Goal: Information Seeking & Learning: Check status

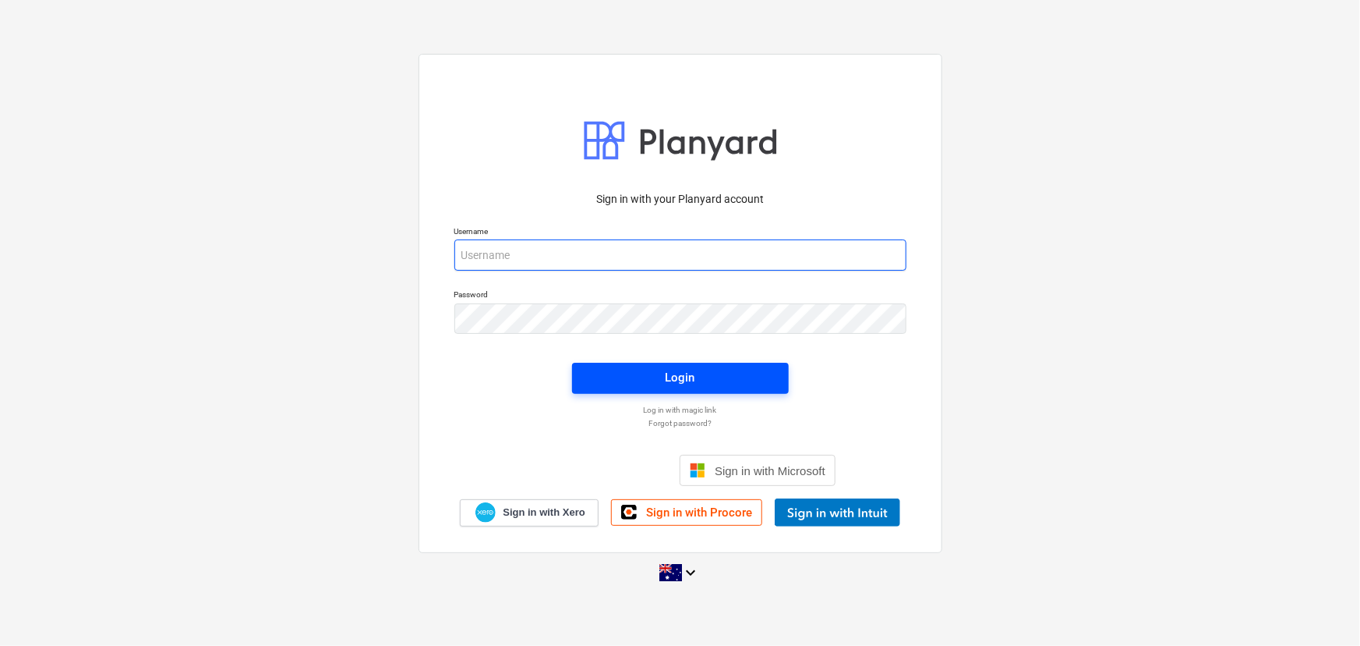
type input "[EMAIL_ADDRESS][DOMAIN_NAME]"
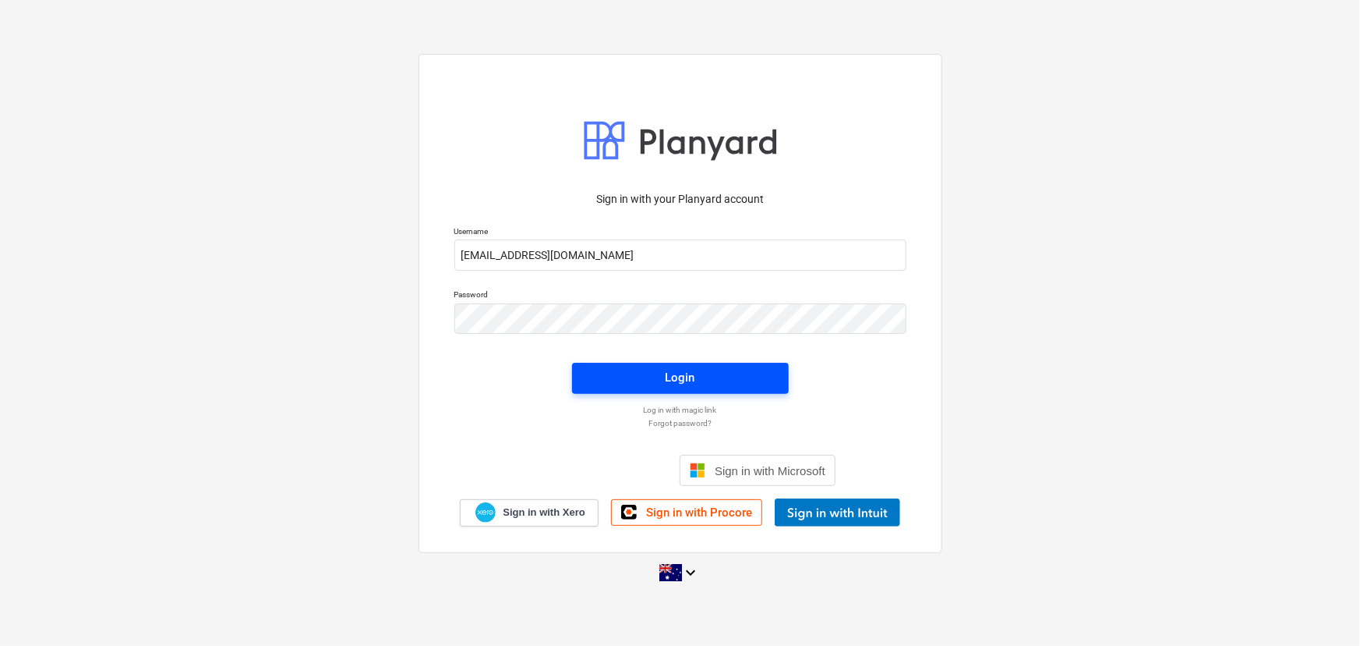
click at [693, 377] on div "Login" at bounding box center [681, 377] width 30 height 20
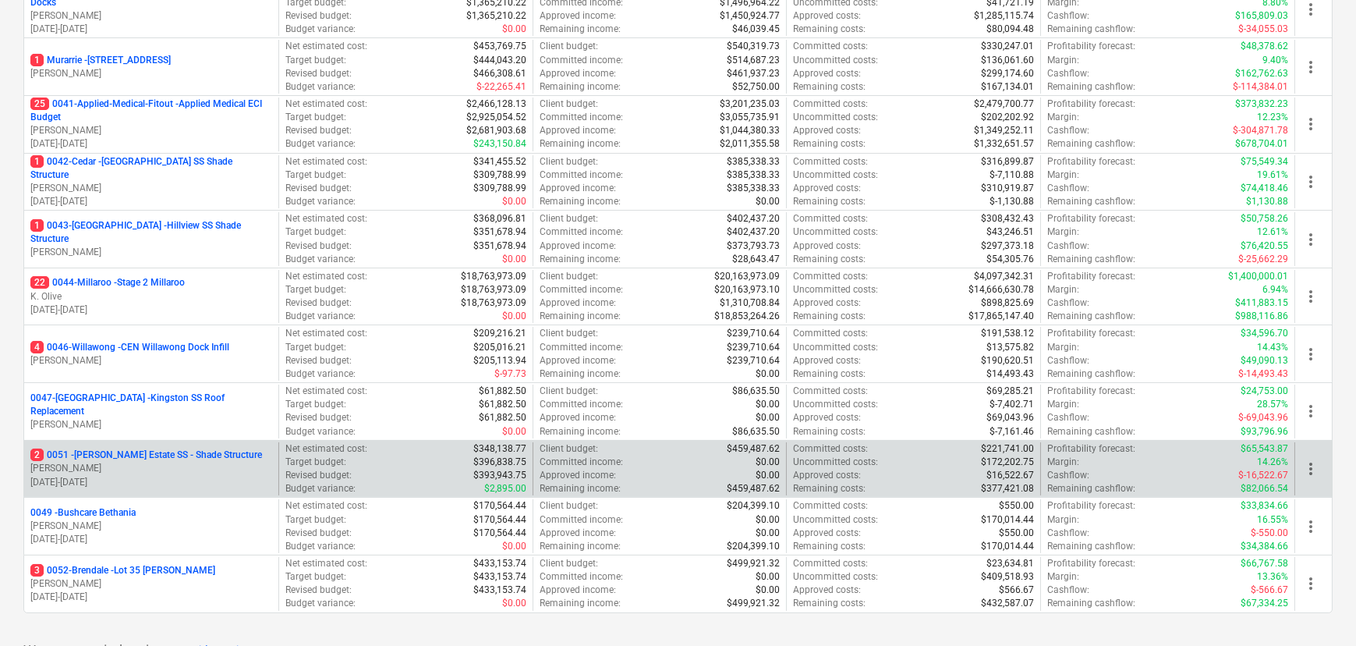
scroll to position [354, 0]
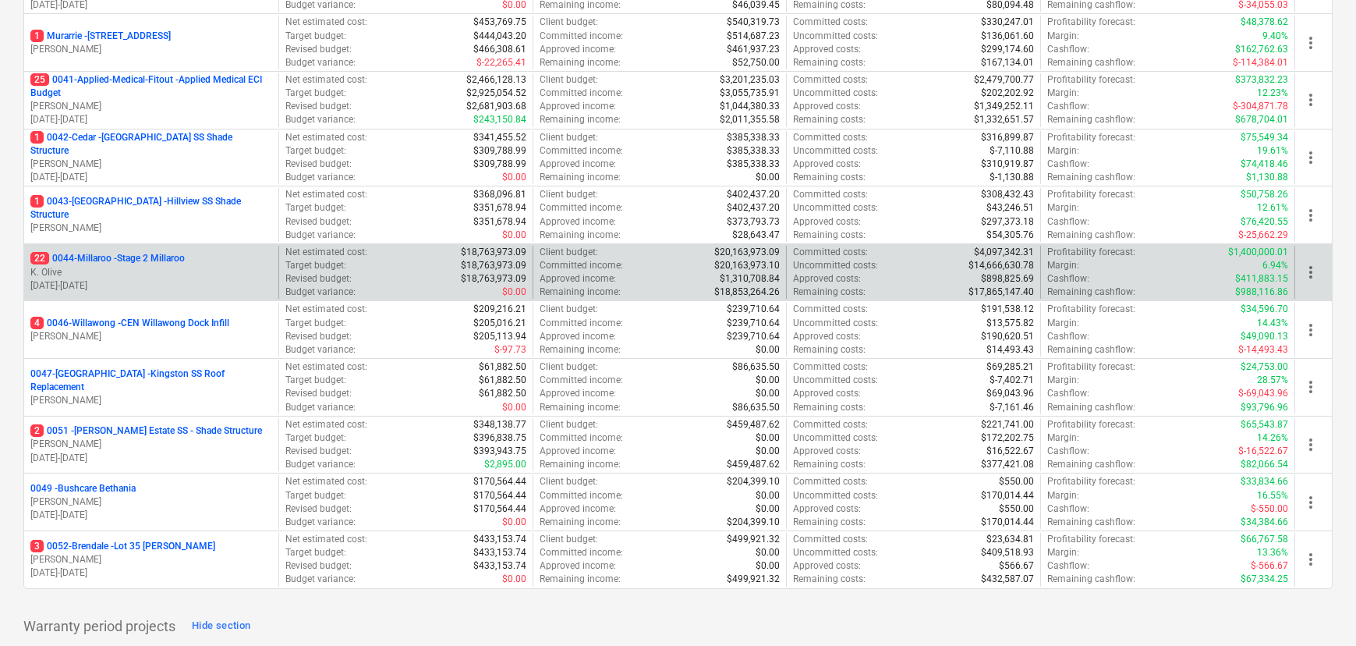
click at [147, 260] on p "22 0044-Millaroo - Stage 2 Millaroo" at bounding box center [107, 258] width 154 height 13
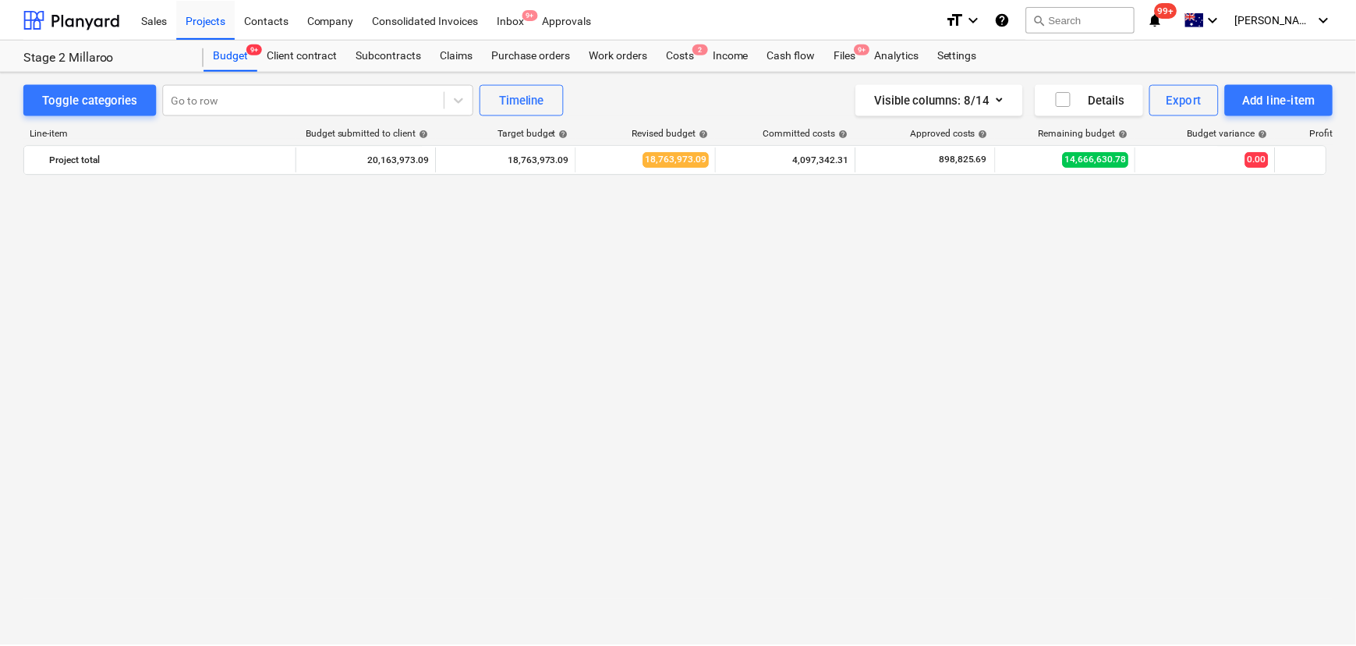
scroll to position [982, 0]
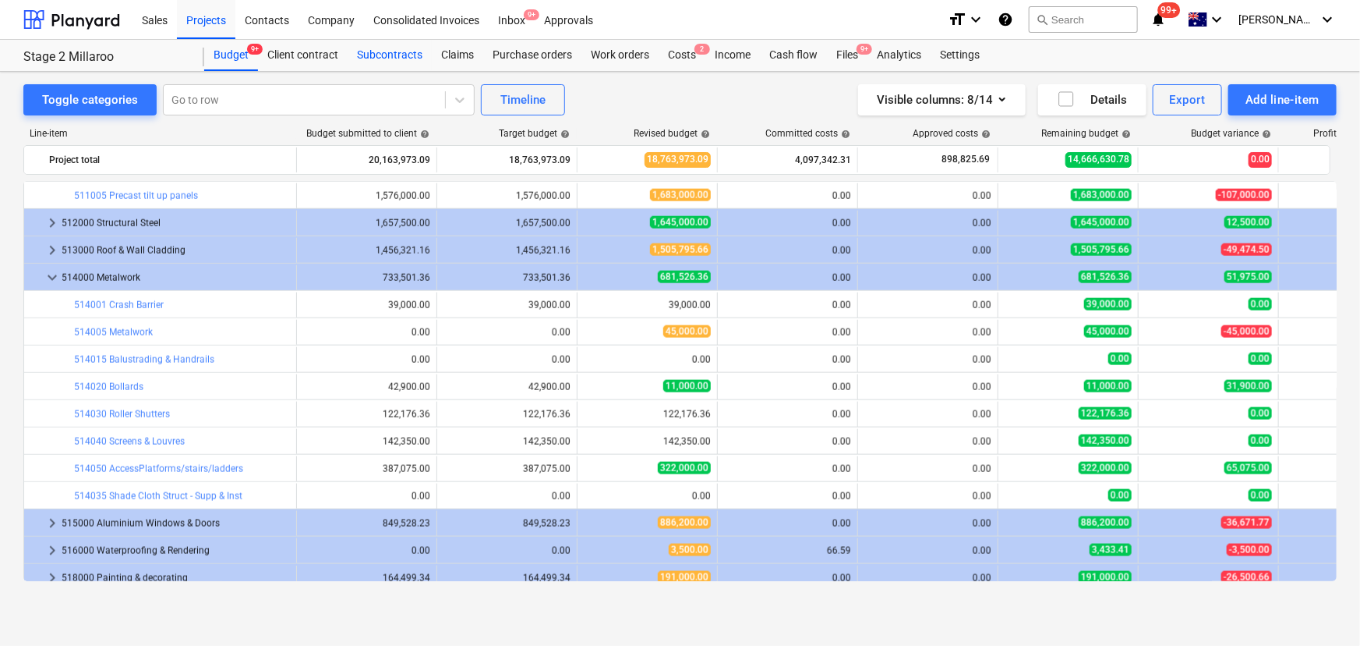
click at [379, 51] on div "Subcontracts" at bounding box center [390, 55] width 84 height 31
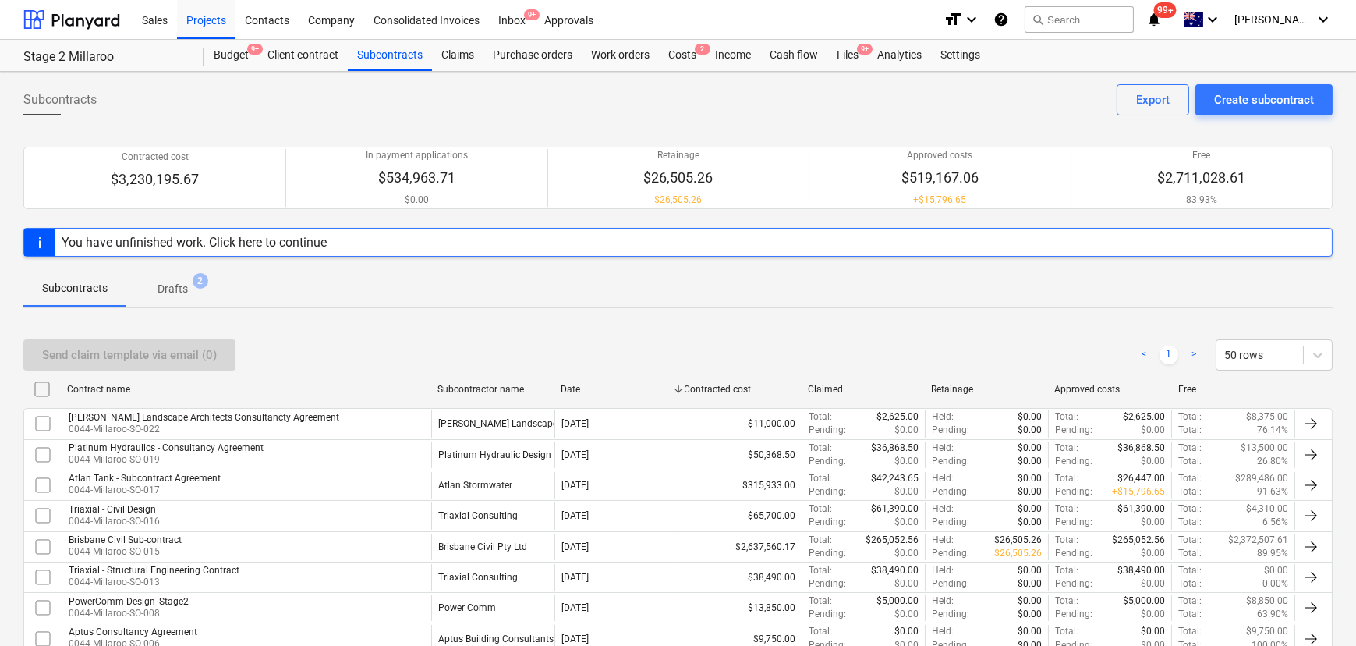
click at [465, 391] on div "Subcontractor name" at bounding box center [492, 389] width 111 height 11
checkbox input "false"
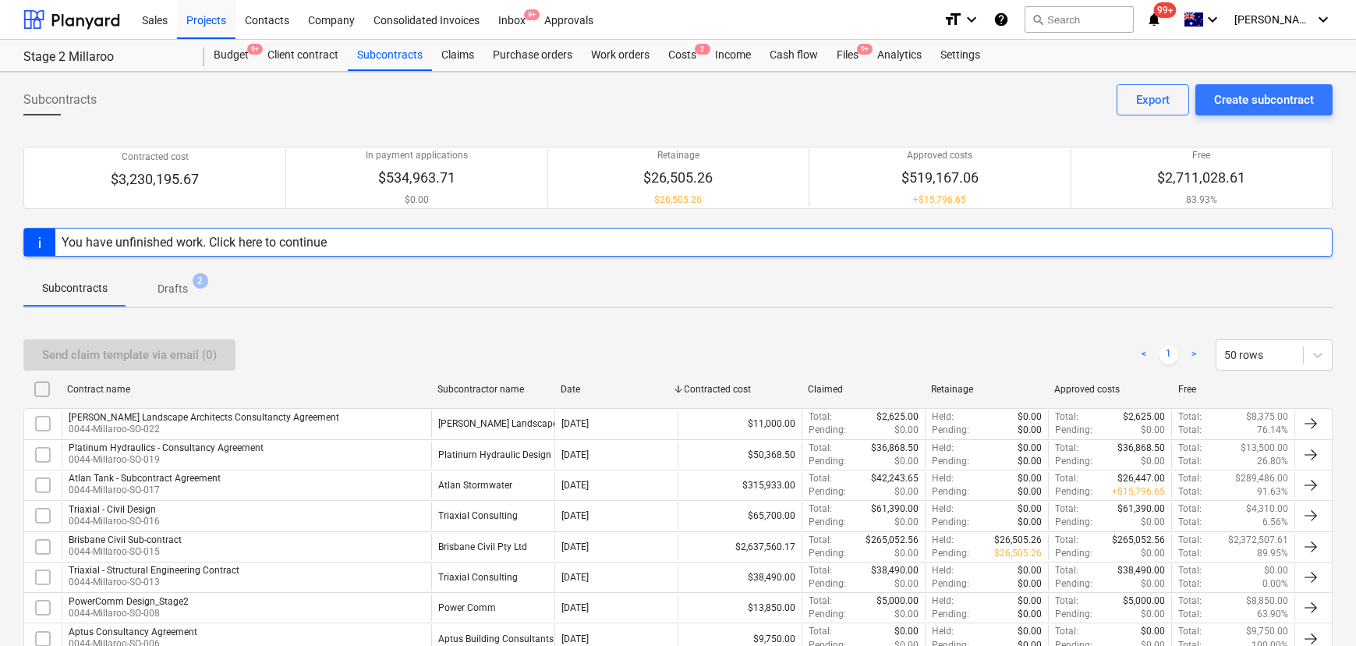
checkbox input "false"
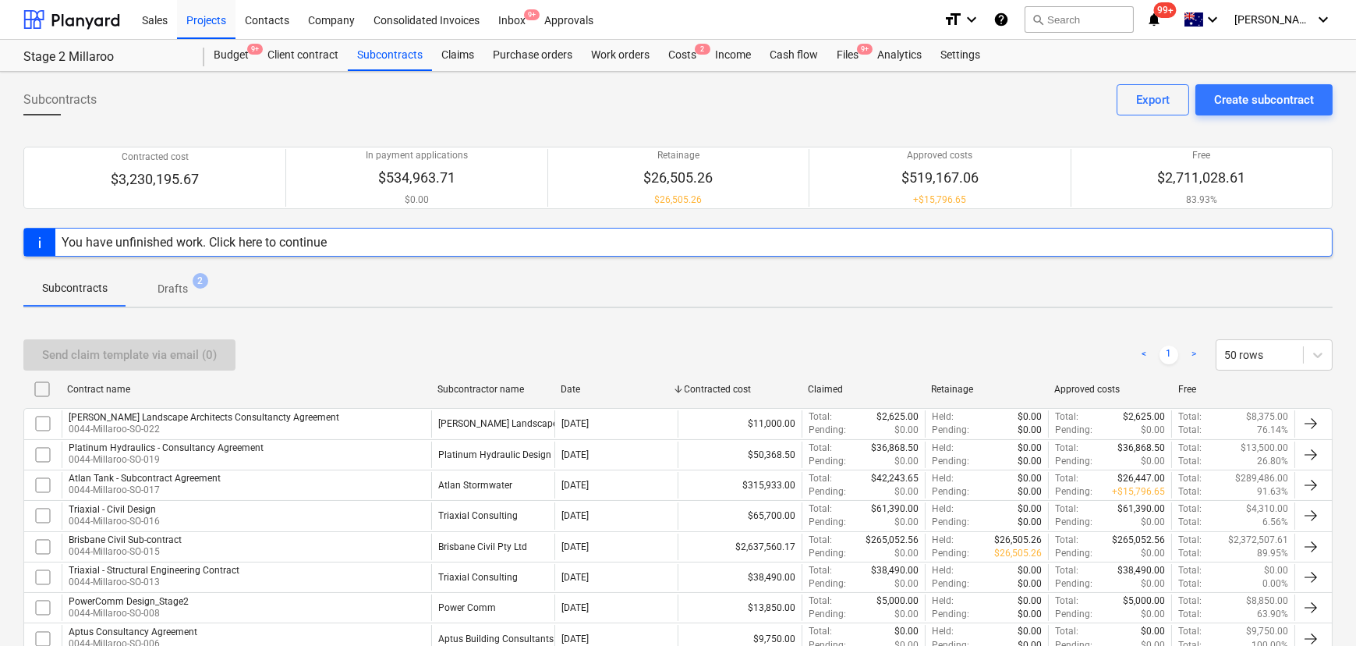
checkbox input "false"
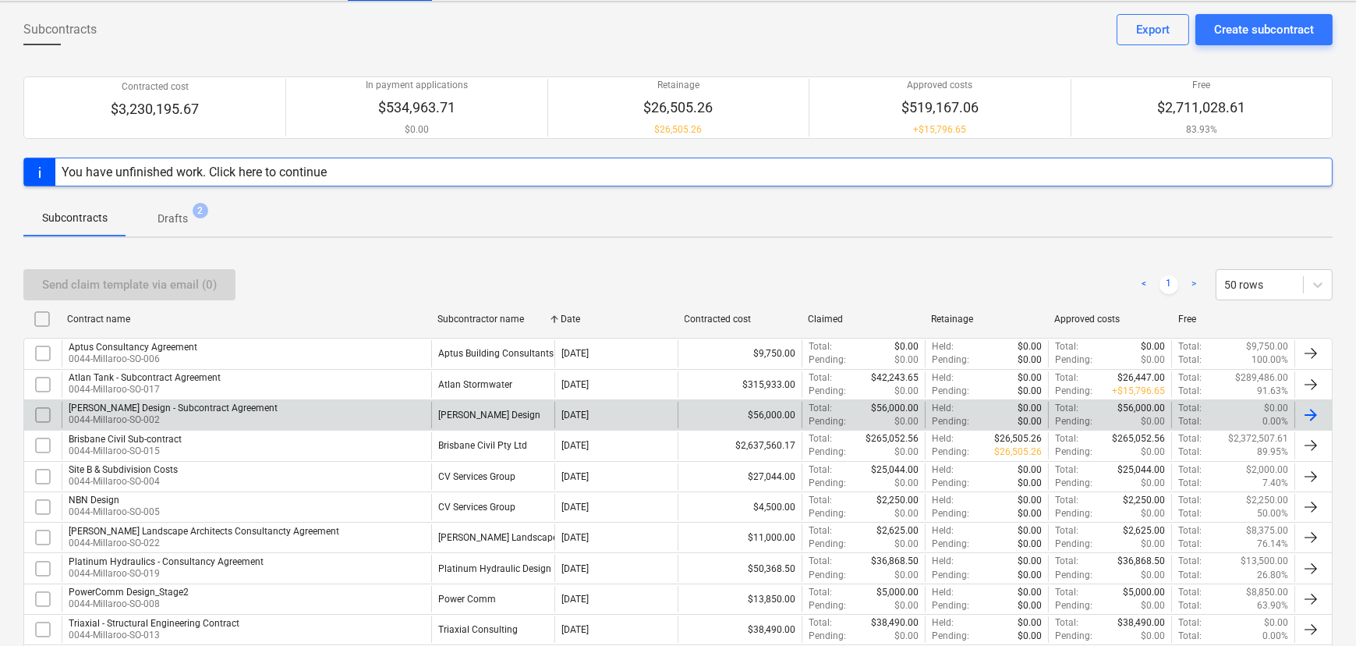
scroll to position [141, 0]
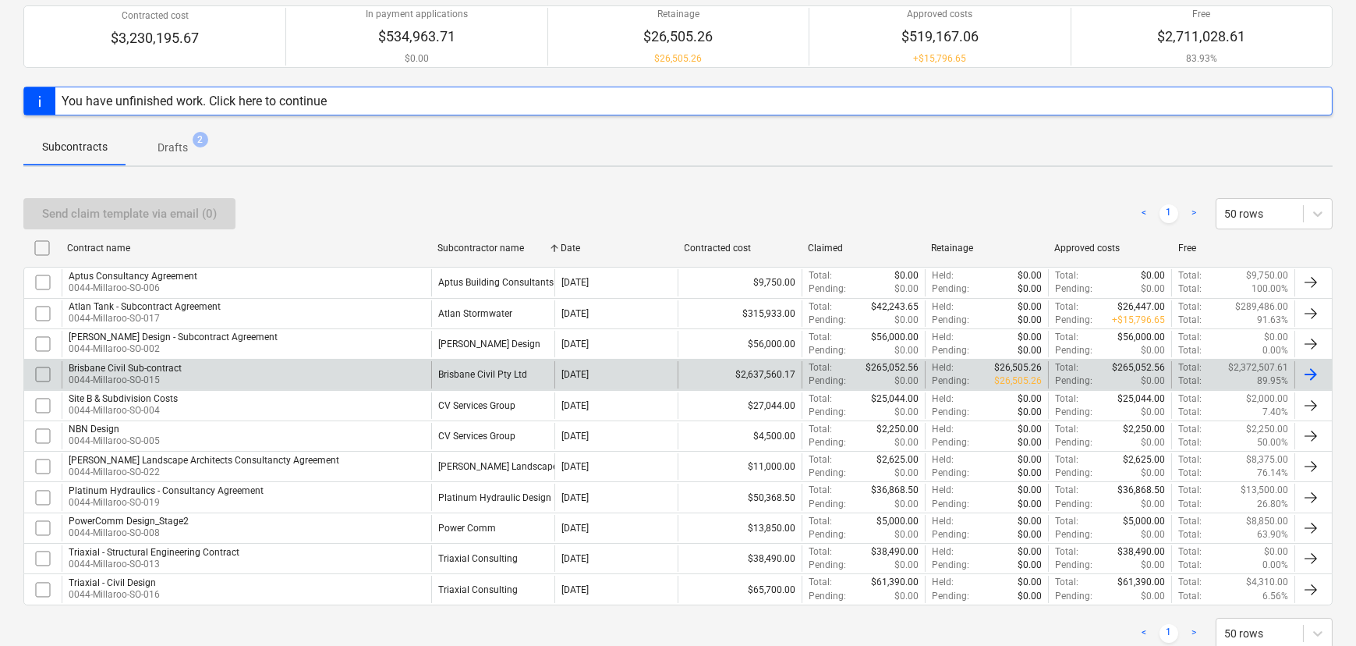
click at [469, 376] on div "Brisbane Civil Pty Ltd" at bounding box center [482, 374] width 89 height 11
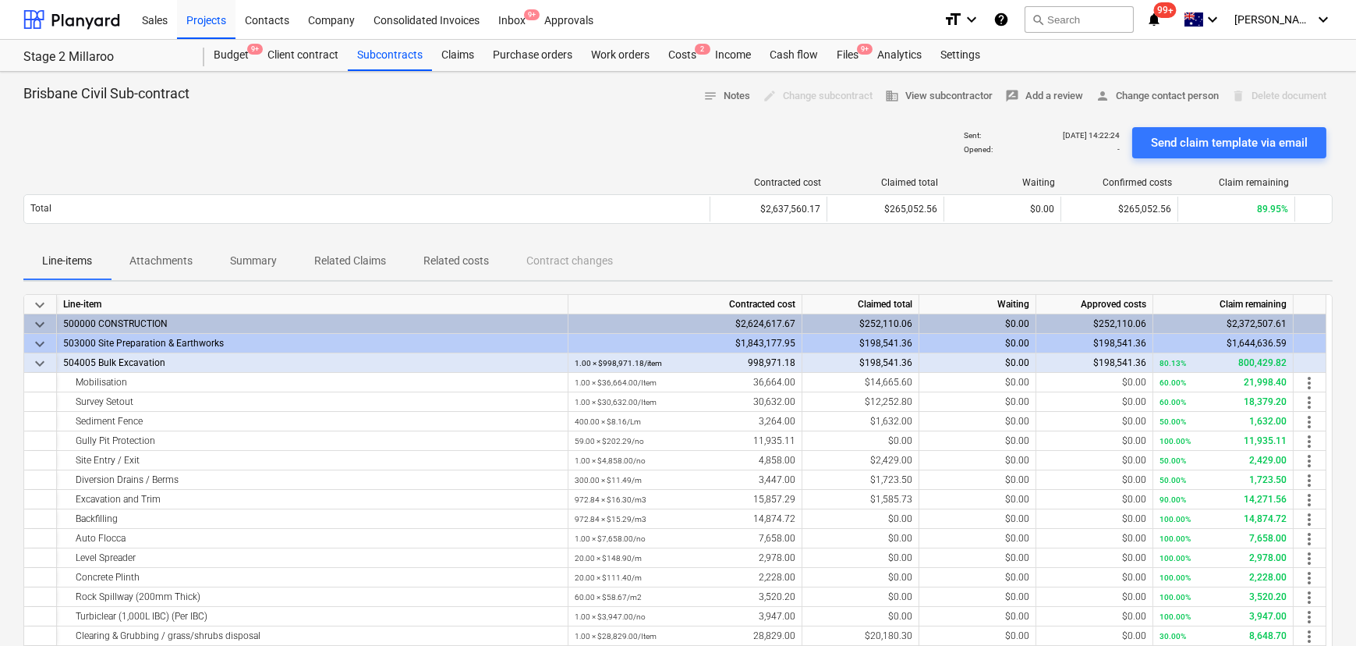
click at [154, 269] on span "Attachments" at bounding box center [161, 261] width 101 height 26
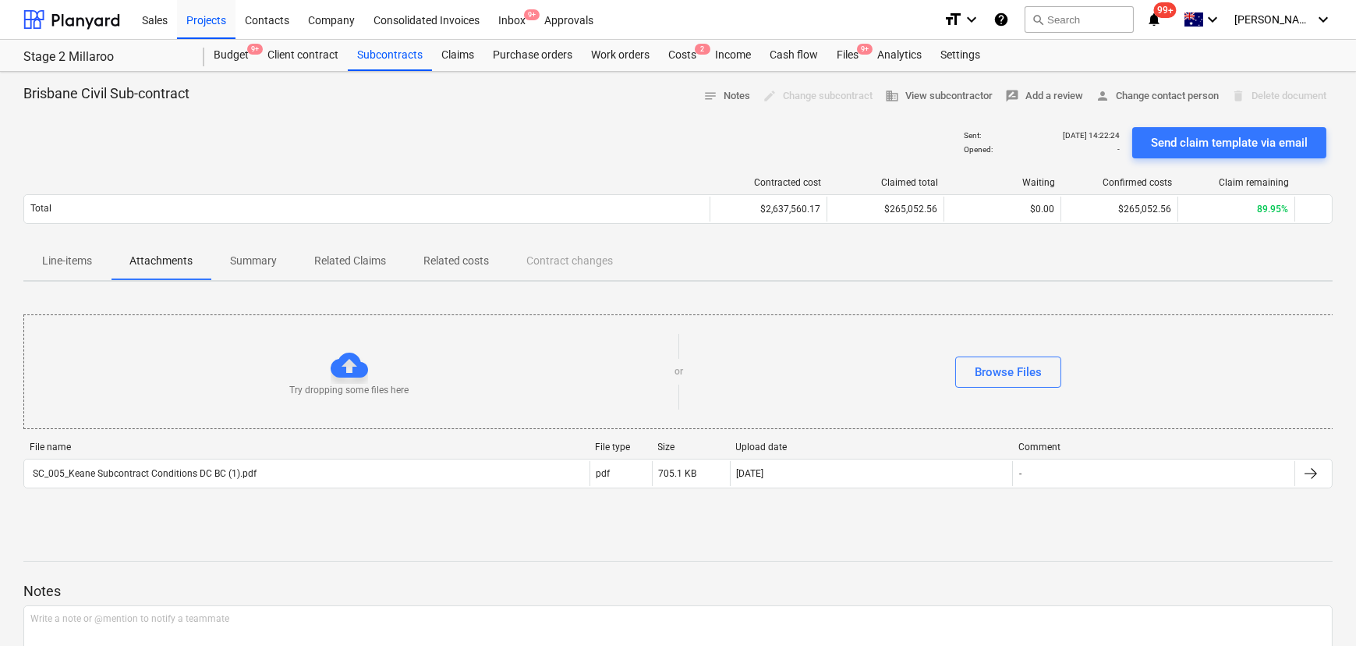
click at [267, 255] on p "Summary" at bounding box center [253, 261] width 47 height 16
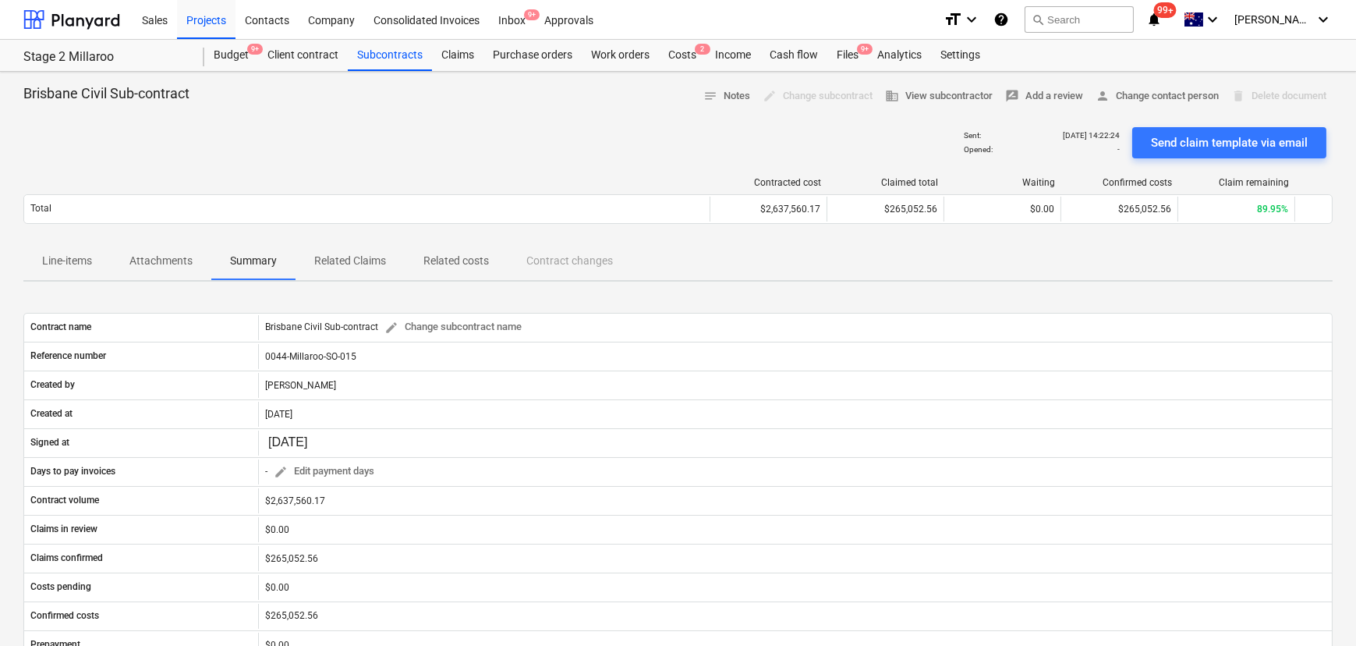
drag, startPoint x: 359, startPoint y: 262, endPoint x: 390, endPoint y: 279, distance: 34.9
click at [359, 262] on p "Related Claims" at bounding box center [350, 261] width 72 height 16
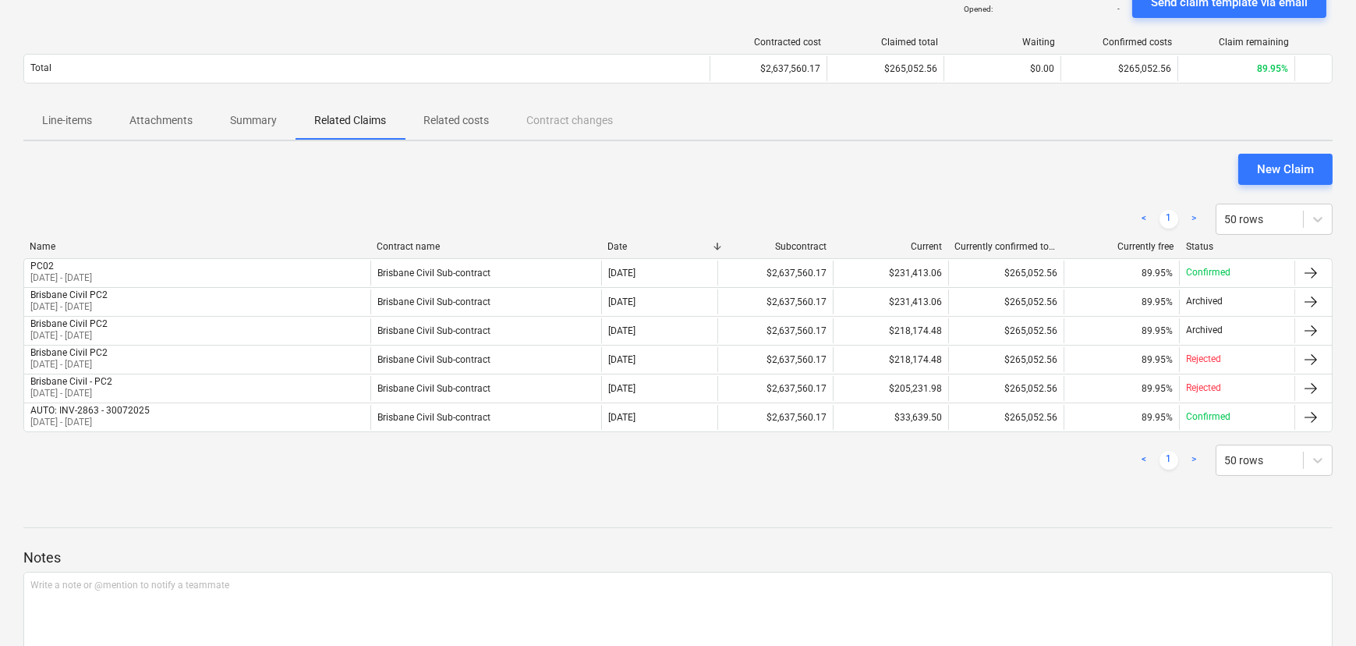
scroll to position [141, 0]
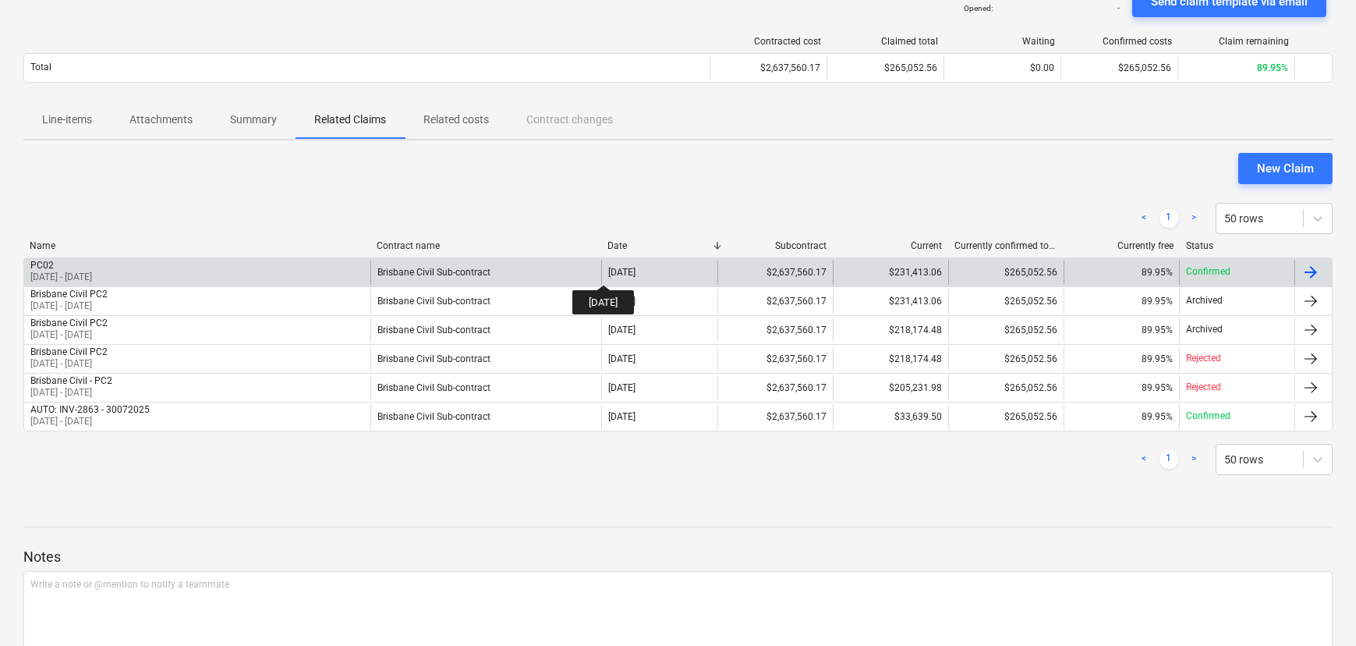
click at [617, 271] on div "[DATE]" at bounding box center [621, 272] width 27 height 11
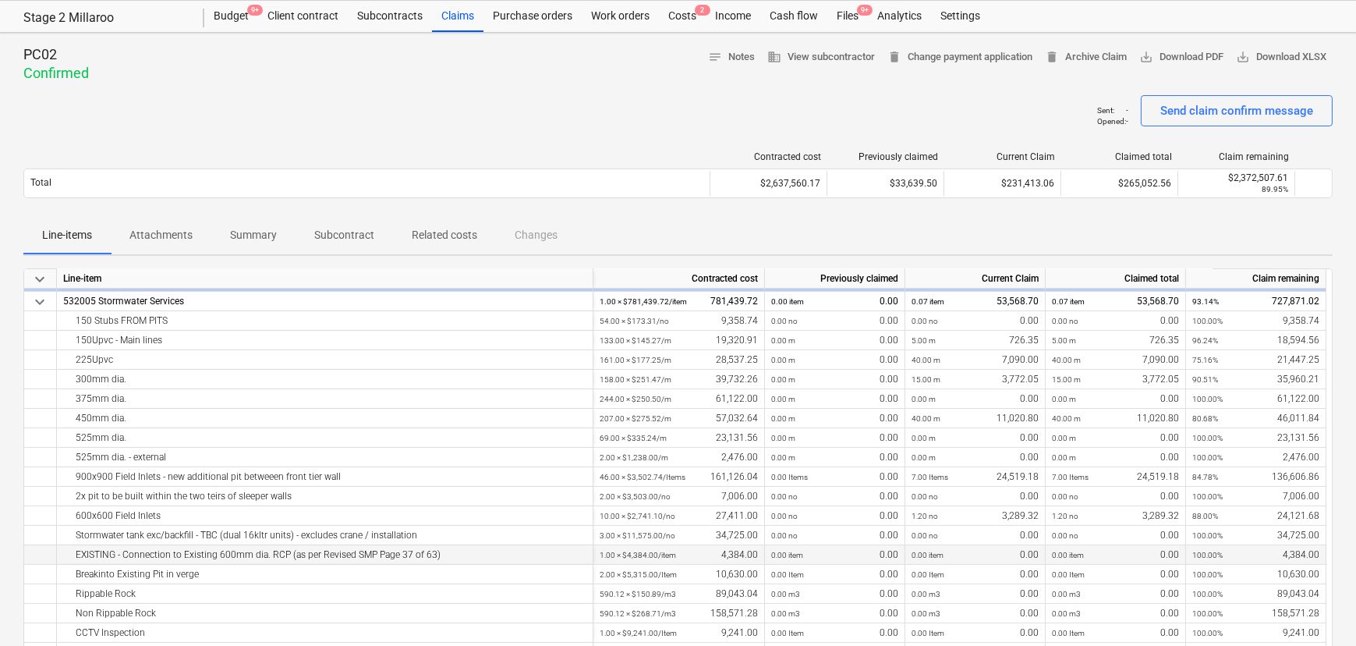
scroll to position [31, 0]
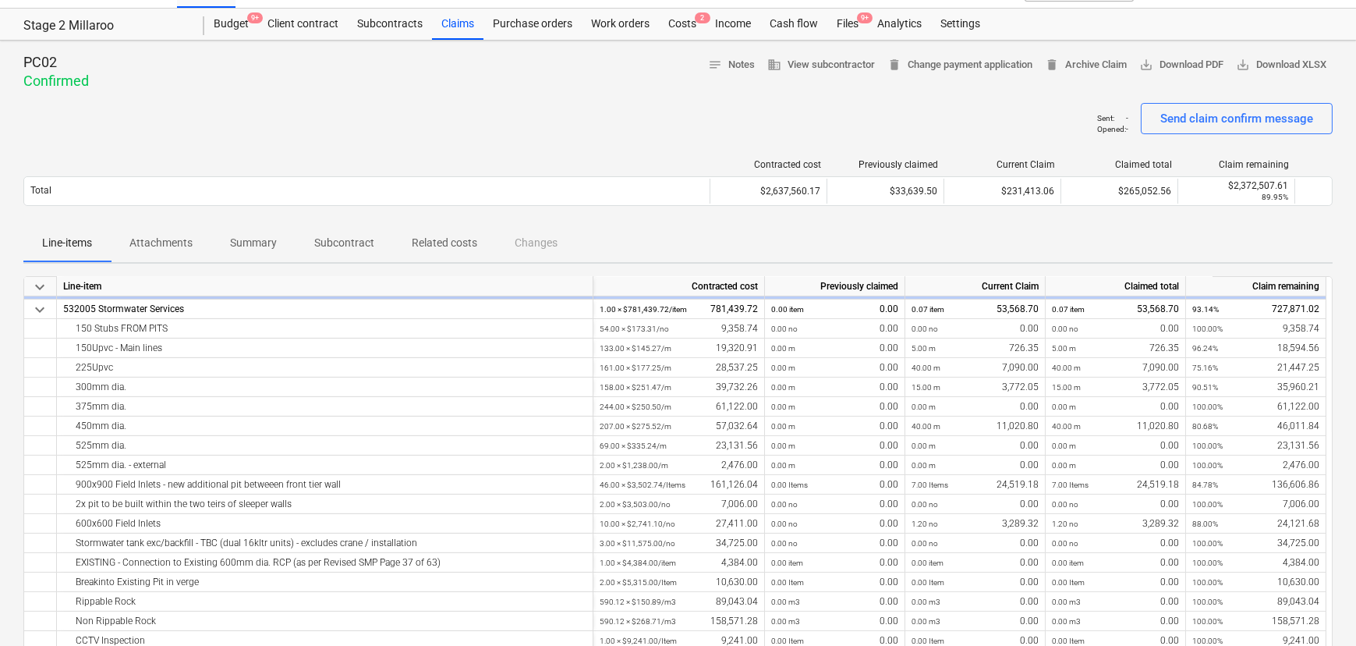
drag, startPoint x: 436, startPoint y: 271, endPoint x: 465, endPoint y: 213, distance: 64.9
click at [440, 250] on p "Related costs" at bounding box center [444, 243] width 65 height 16
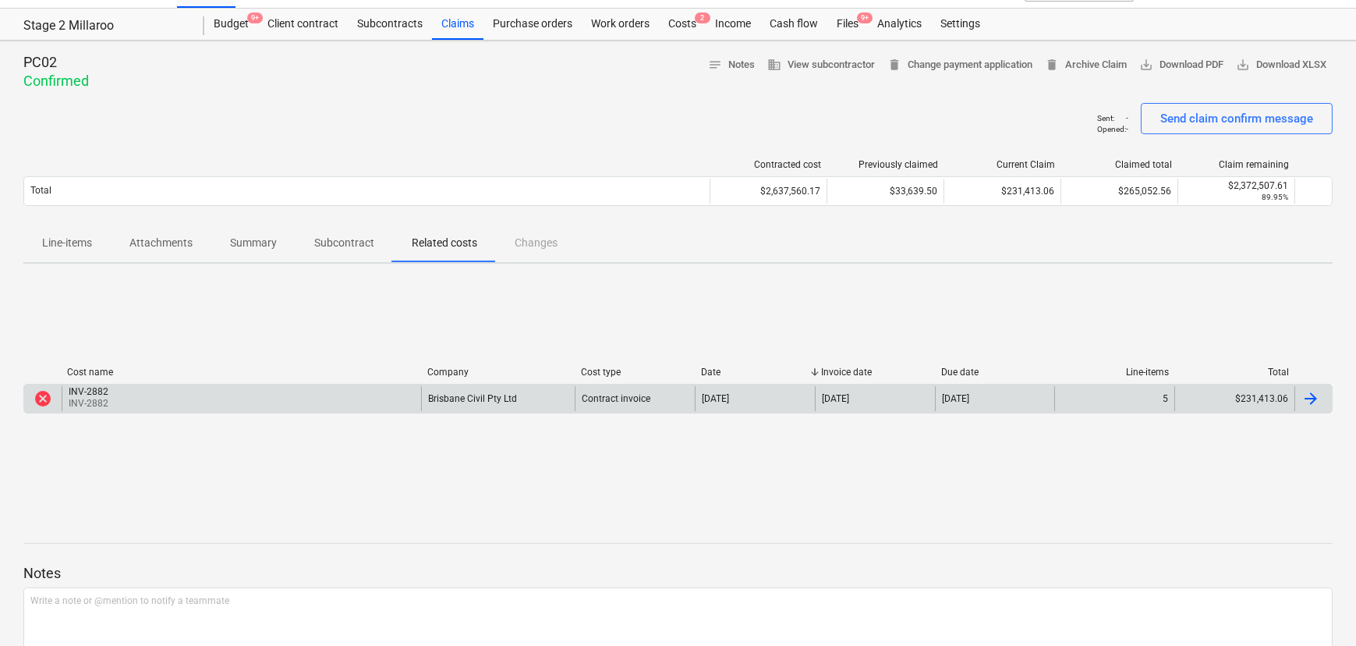
click at [93, 406] on p "INV-2882" at bounding box center [90, 403] width 43 height 13
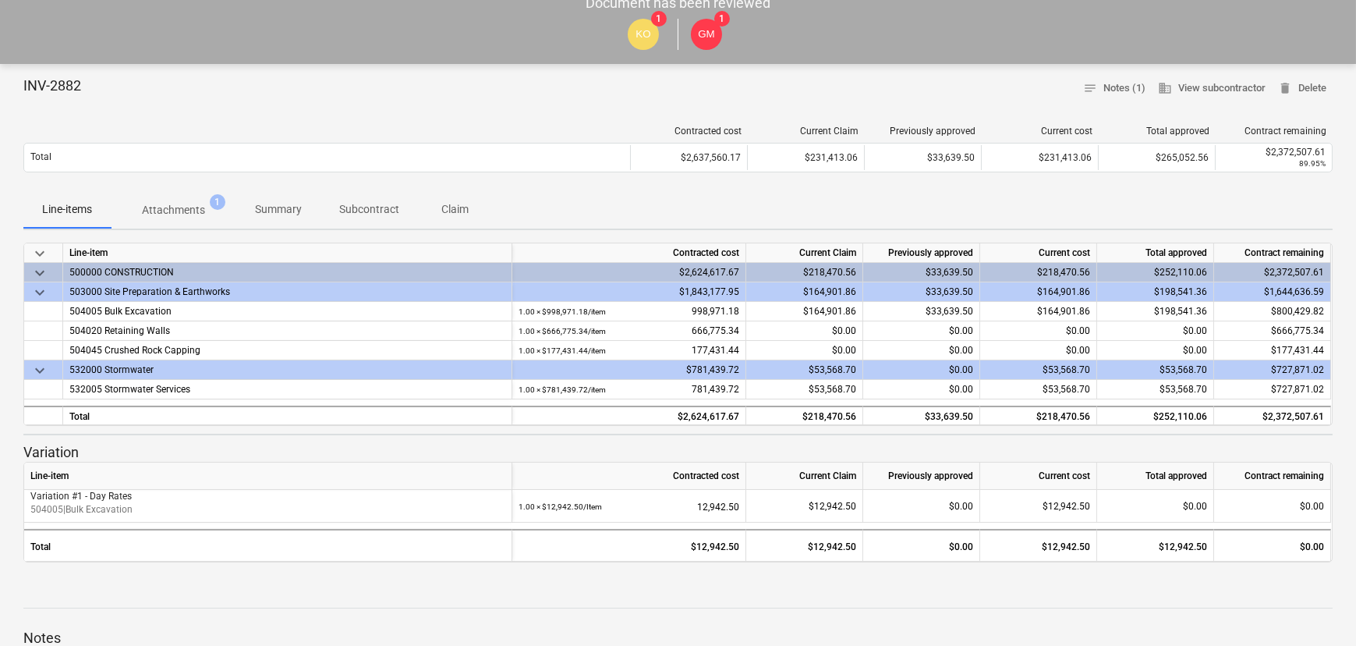
scroll to position [18, 0]
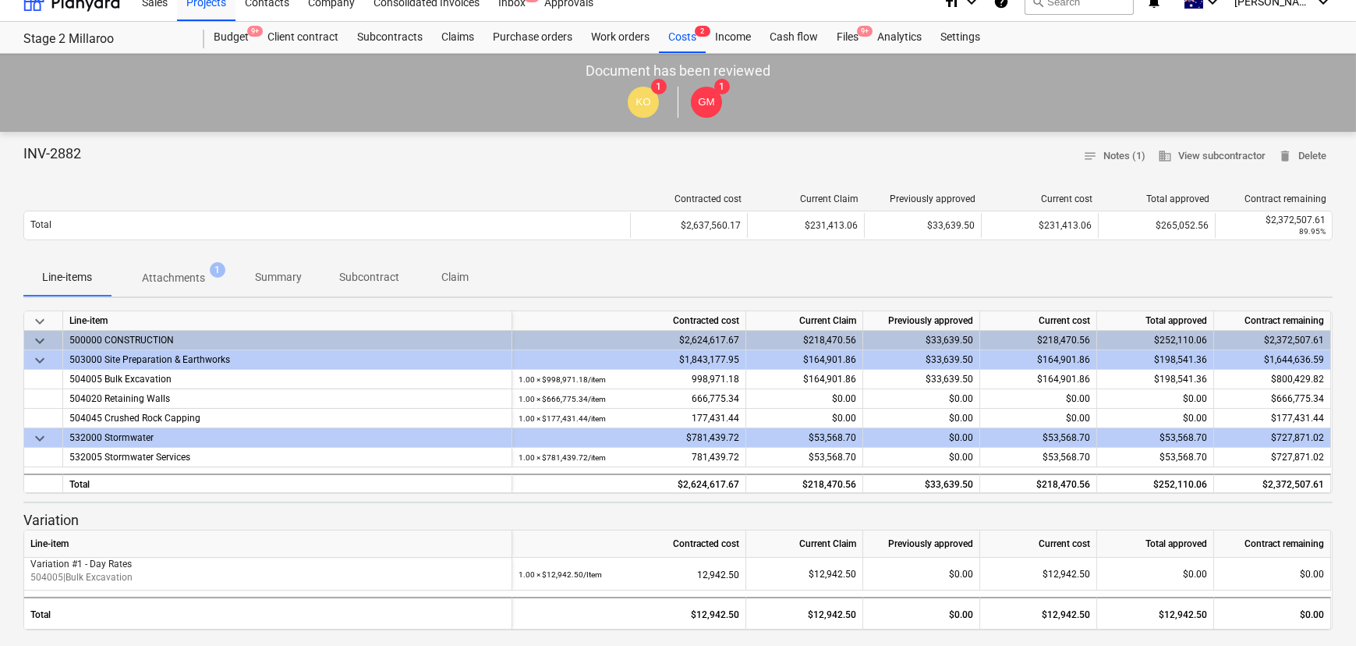
click at [171, 274] on p "Attachments" at bounding box center [173, 278] width 63 height 16
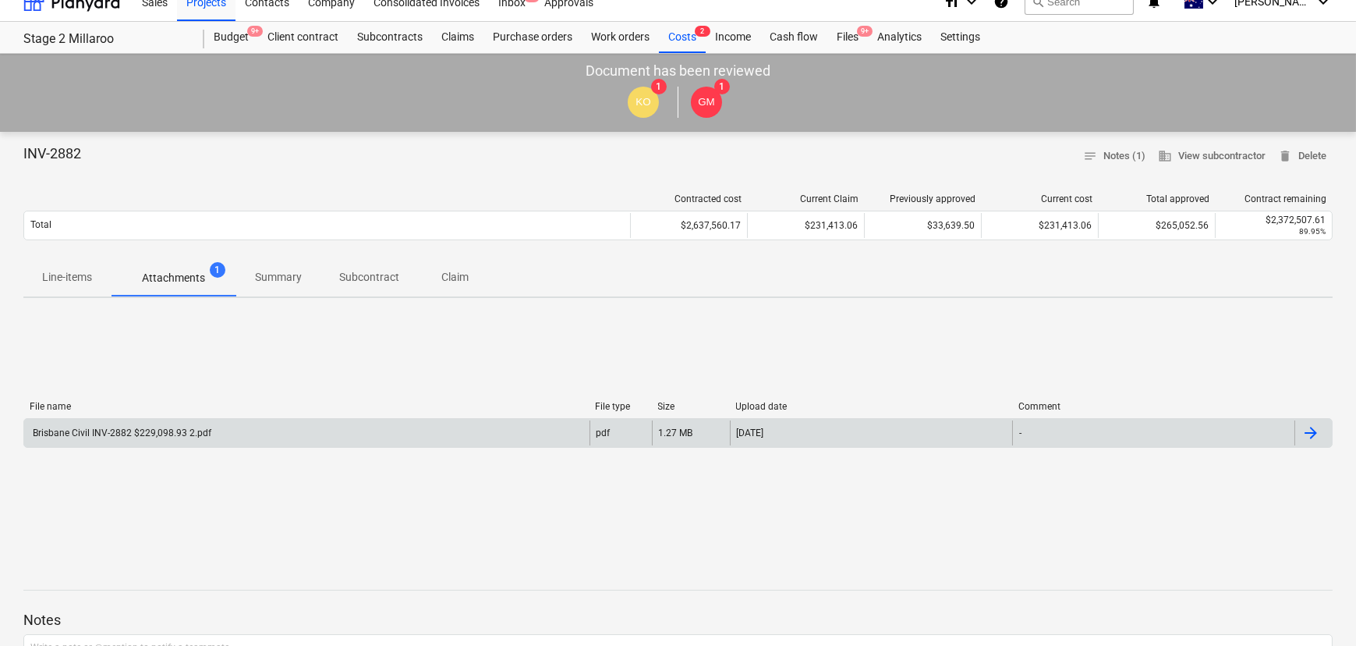
click at [134, 430] on div "Brisbane Civil INV-2882 $229,098.93 2.pdf" at bounding box center [120, 432] width 181 height 11
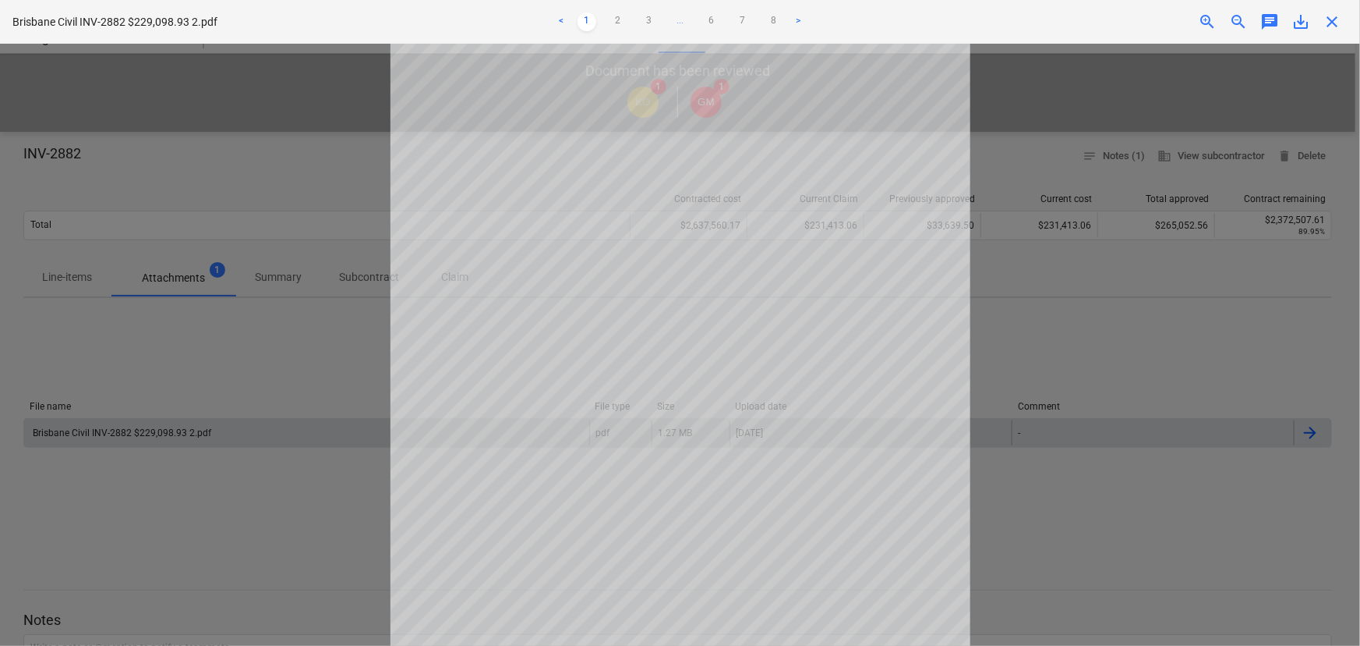
click at [1335, 27] on span "close" at bounding box center [1332, 21] width 19 height 19
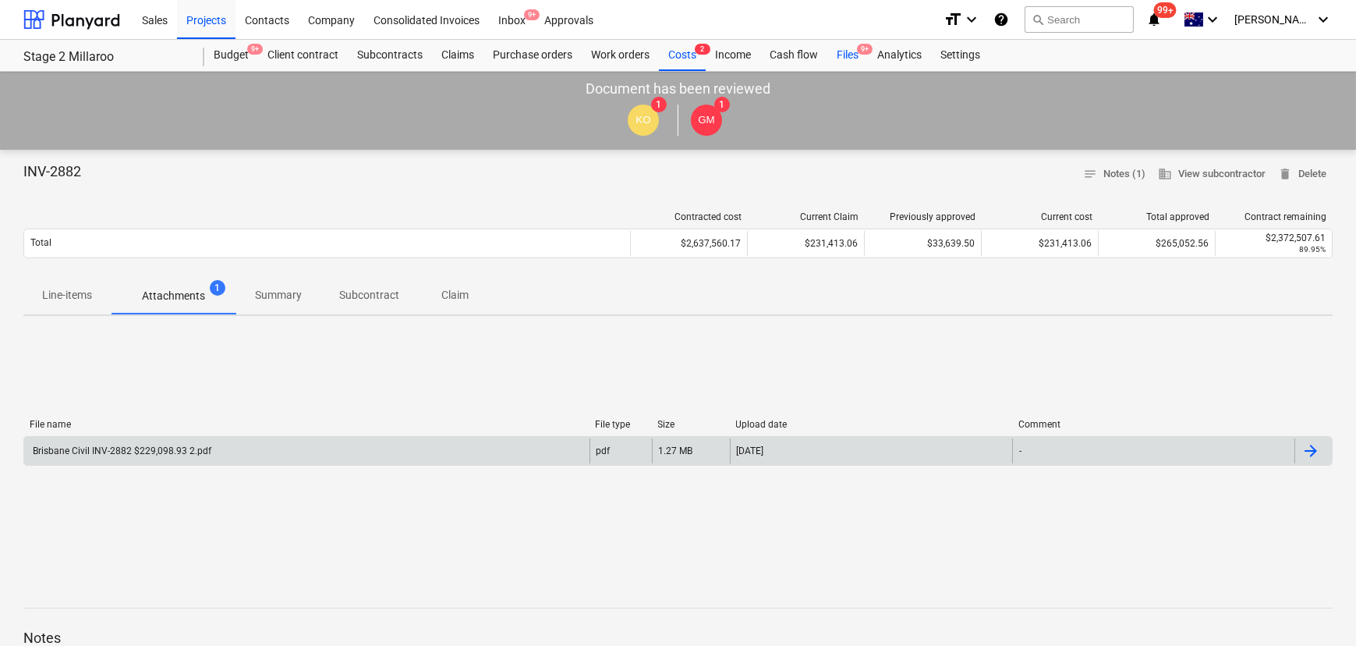
click at [833, 48] on div "Files 9+" at bounding box center [847, 55] width 41 height 31
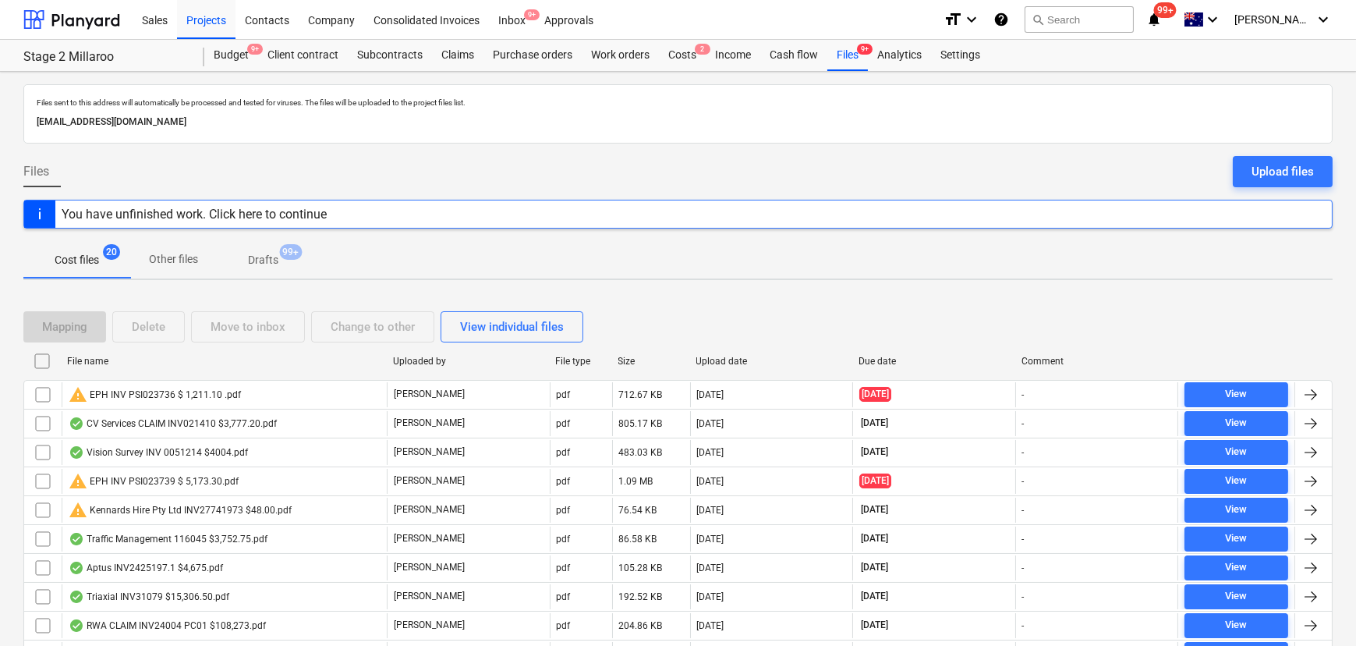
click at [104, 345] on div "Mapping Delete Move to inbox Change to other View individual files" at bounding box center [677, 327] width 1309 height 44
click at [98, 356] on div "File name" at bounding box center [223, 361] width 313 height 11
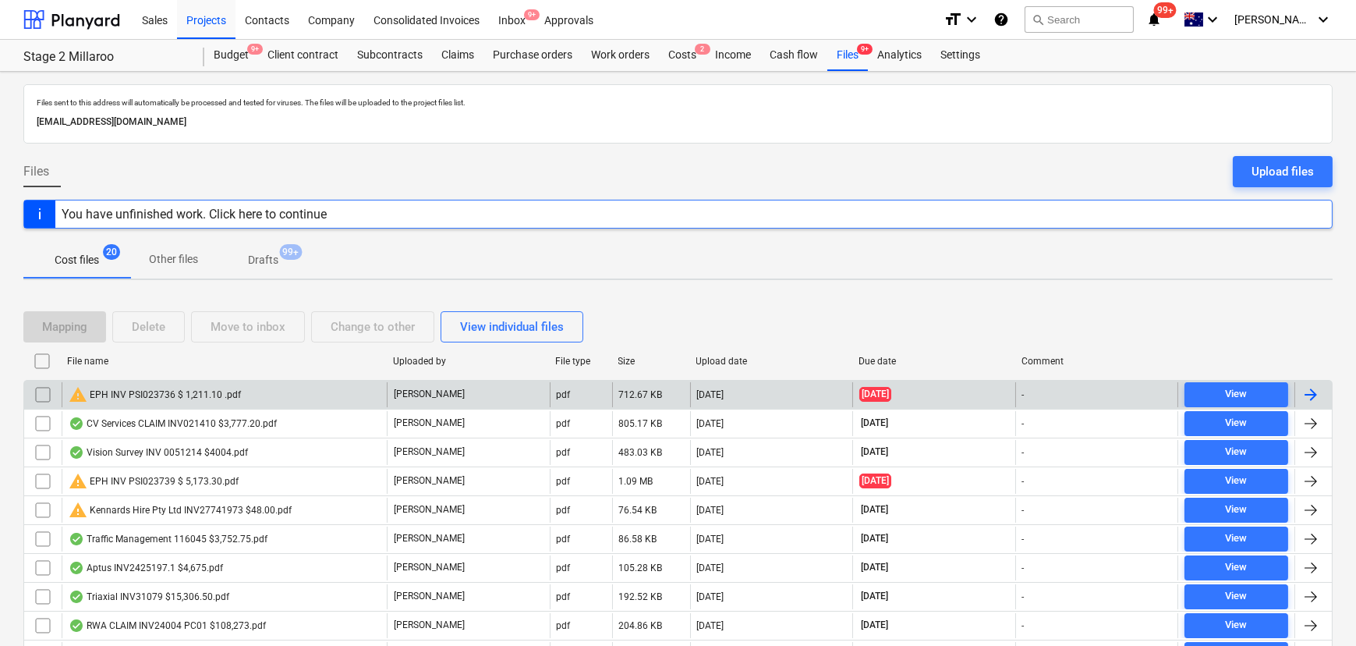
checkbox input "false"
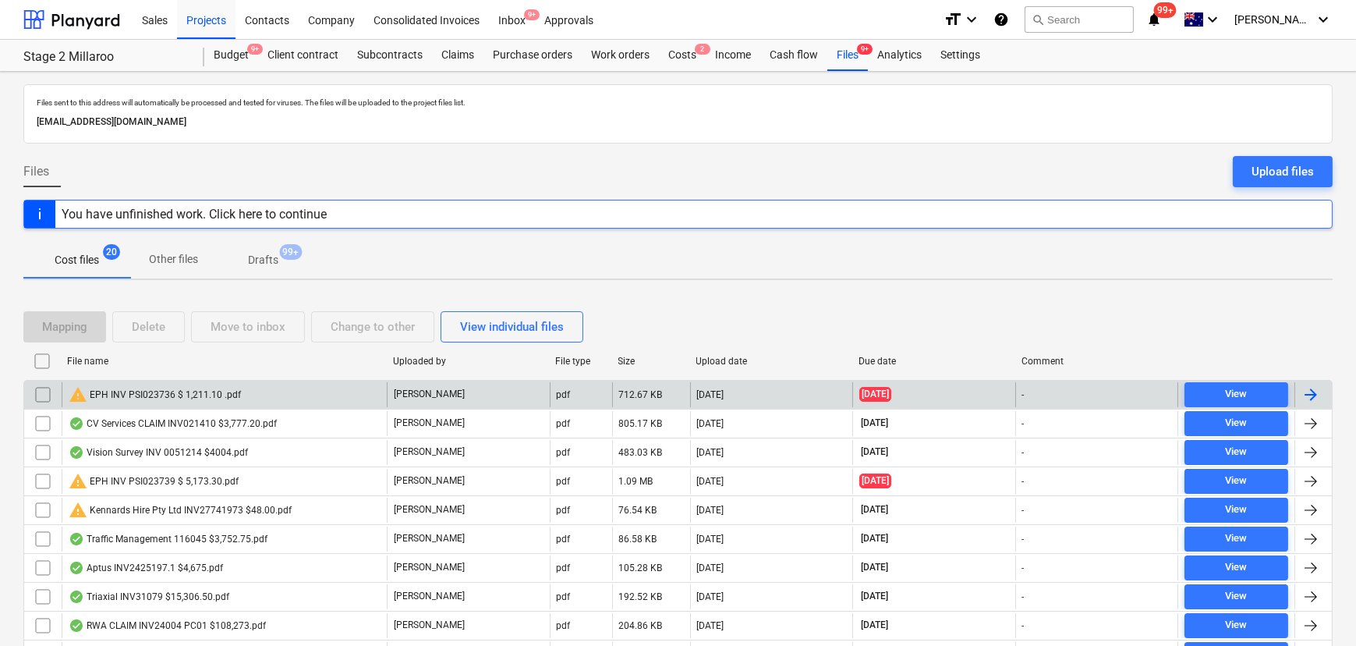
checkbox input "false"
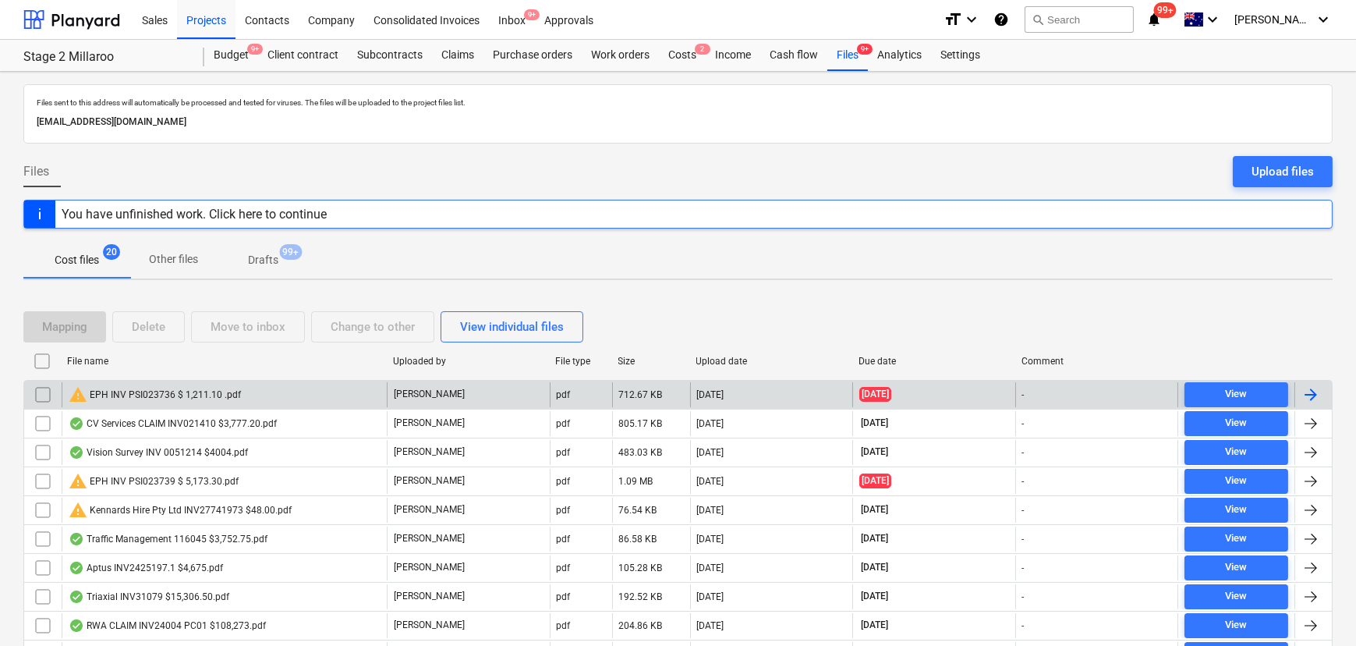
checkbox input "false"
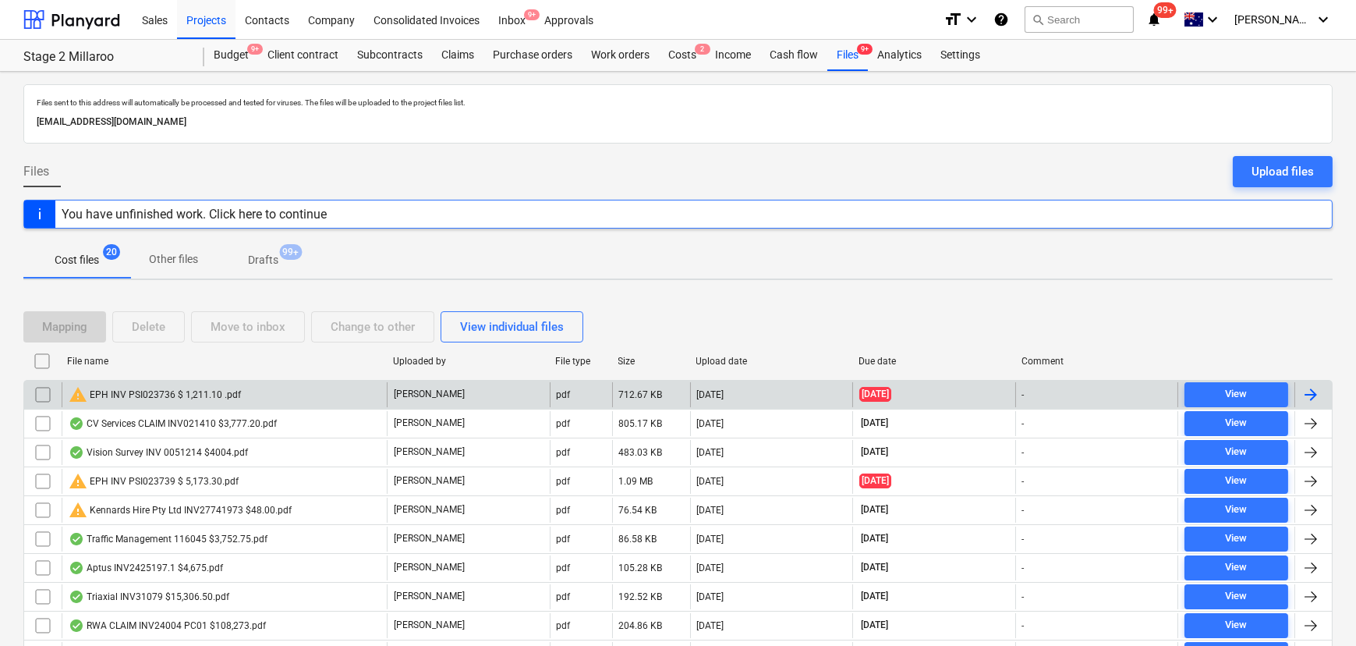
checkbox input "false"
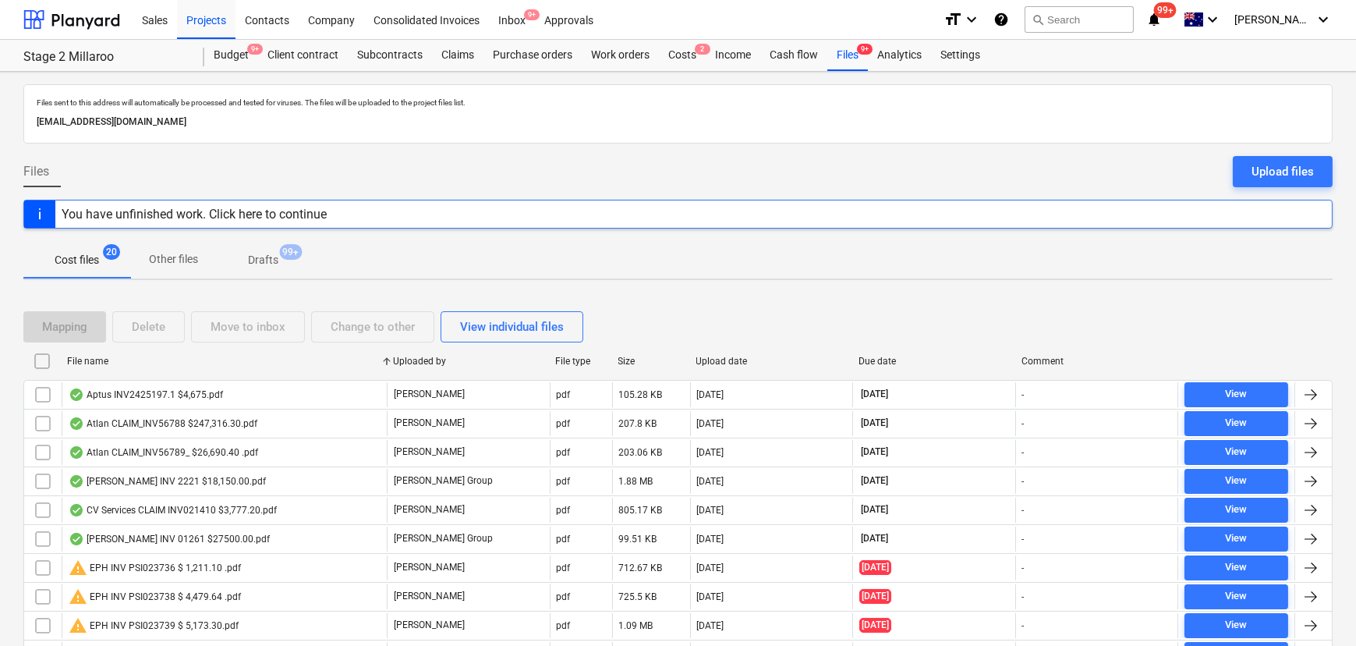
click at [166, 255] on p "Other files" at bounding box center [173, 259] width 49 height 16
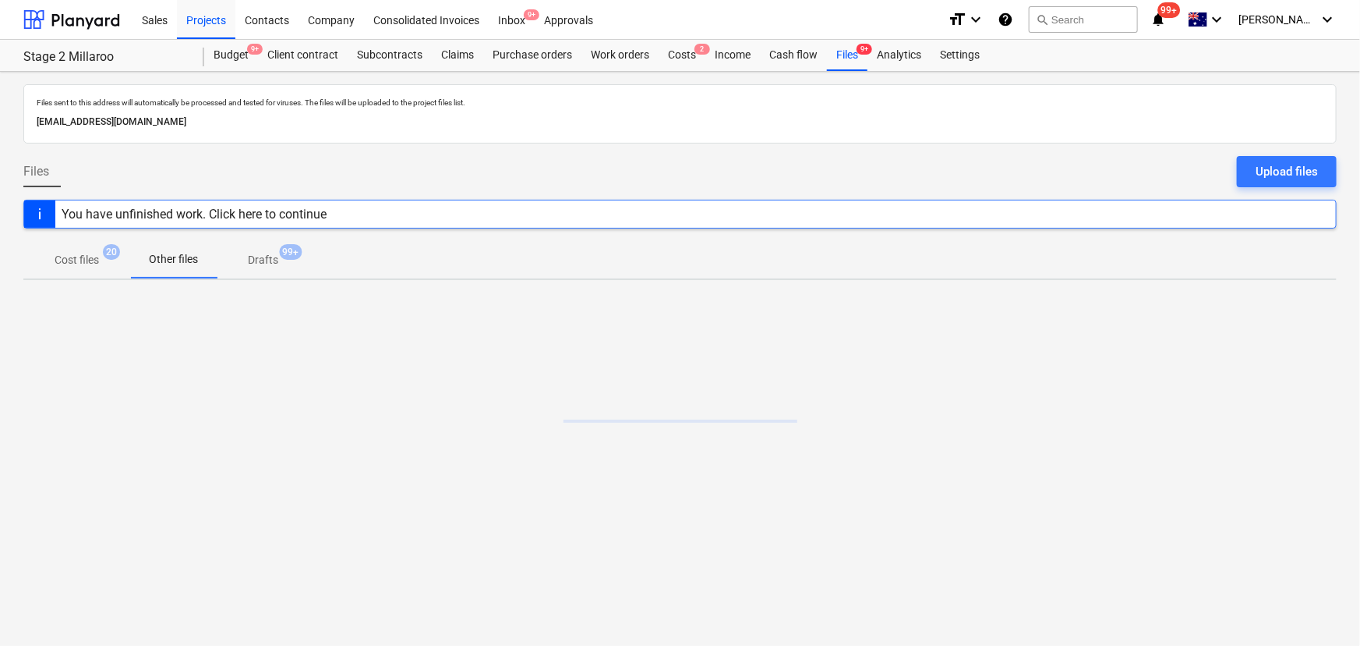
click at [262, 259] on p "Drafts" at bounding box center [263, 260] width 30 height 16
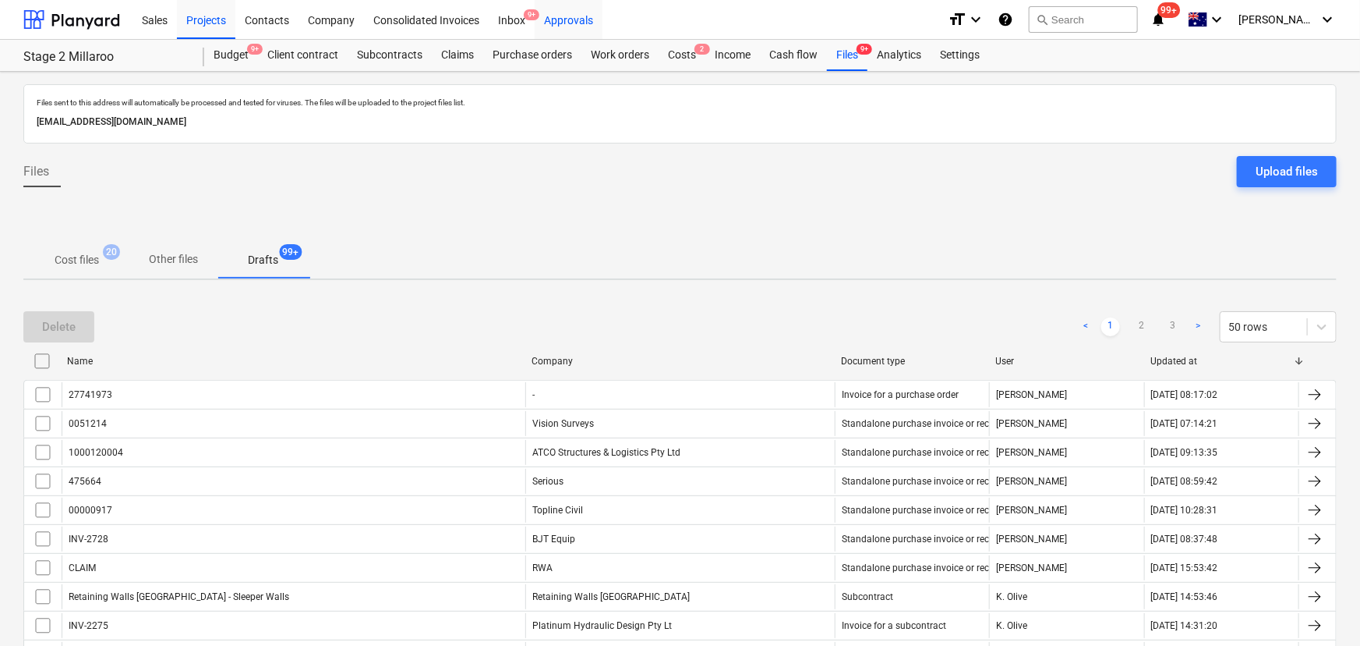
click at [560, 14] on div "Approvals" at bounding box center [569, 19] width 68 height 40
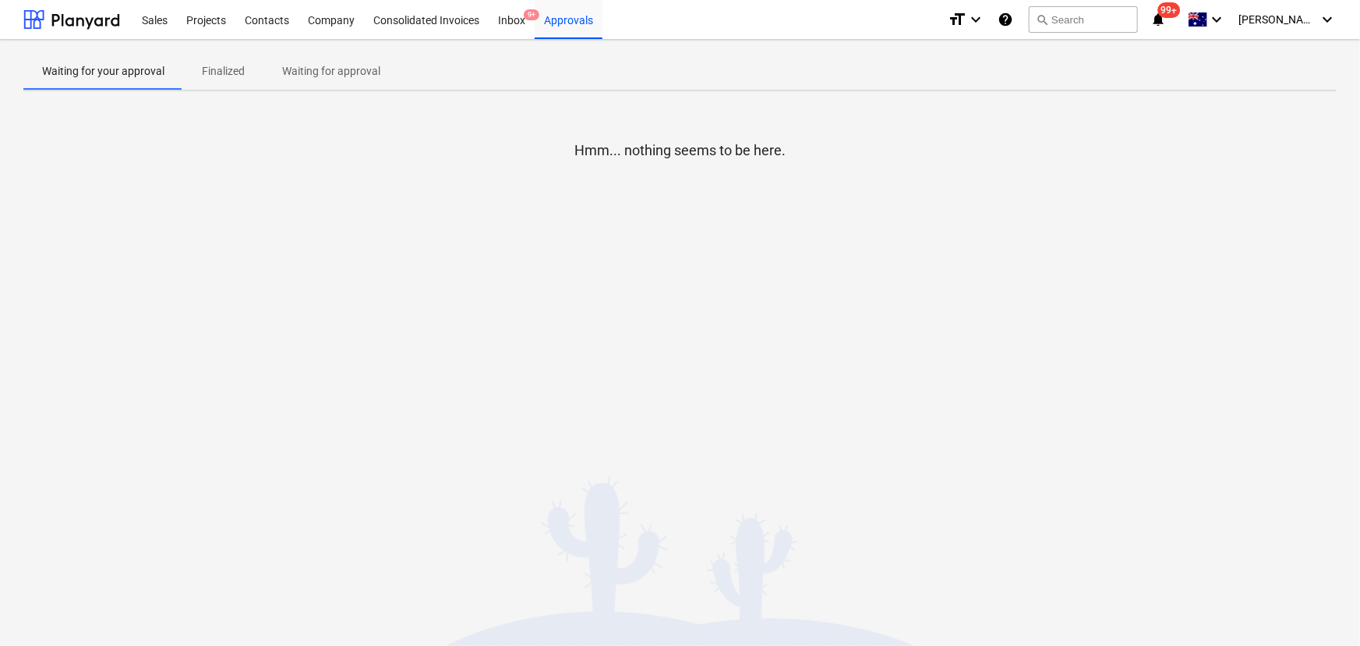
click at [317, 58] on span "Waiting for approval" at bounding box center [332, 71] width 136 height 26
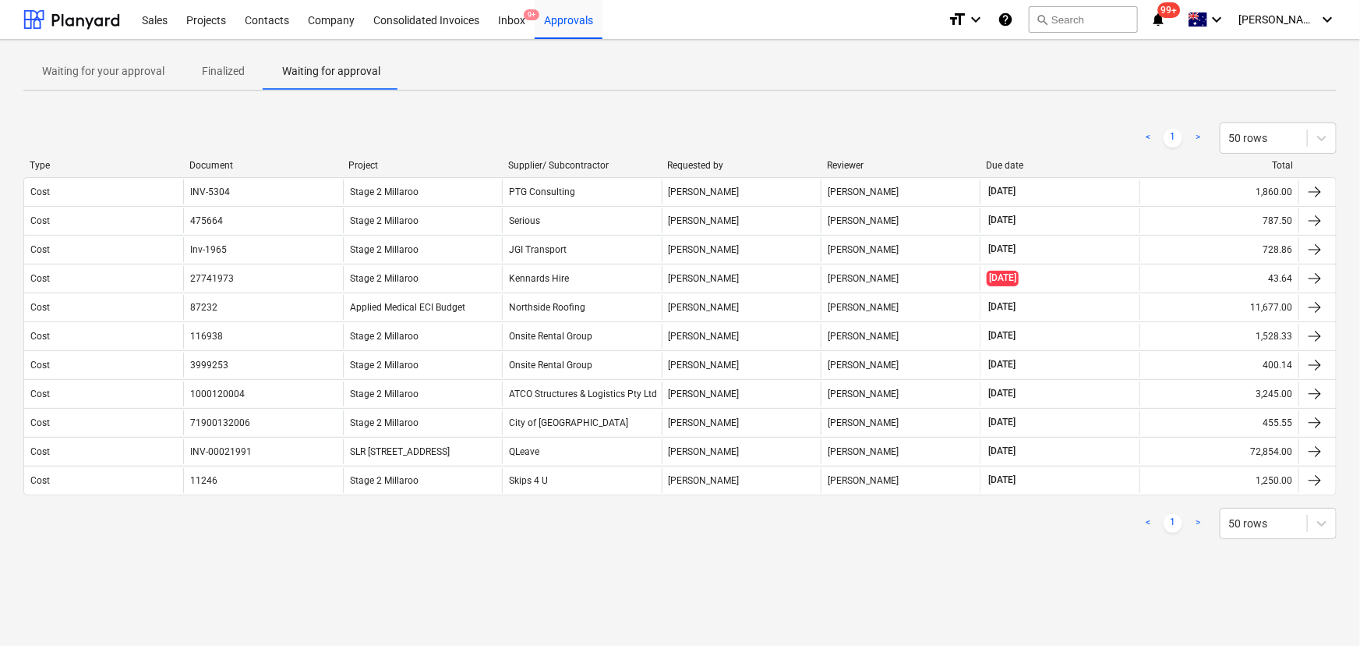
click at [235, 74] on p "Finalized" at bounding box center [223, 71] width 43 height 16
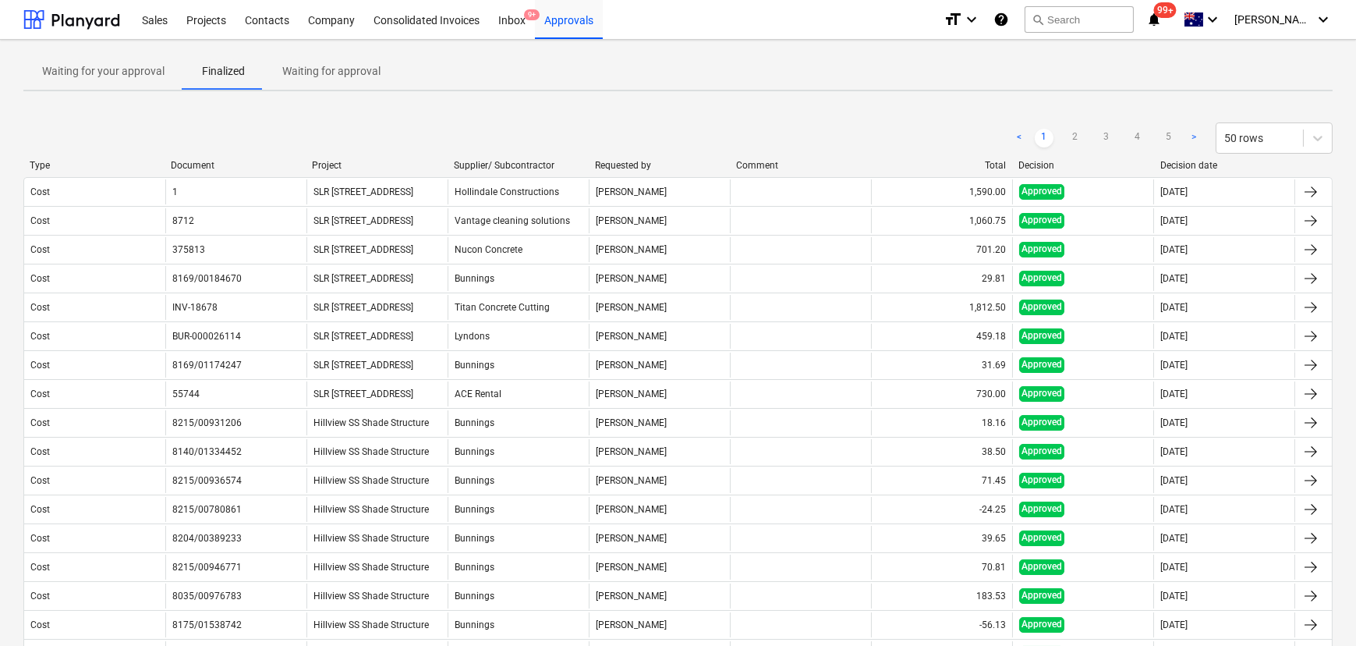
click at [1013, 164] on div at bounding box center [1013, 165] width 28 height 11
click at [1054, 171] on div "Decision" at bounding box center [1083, 165] width 129 height 11
click at [1053, 167] on div "Decision" at bounding box center [1083, 165] width 129 height 11
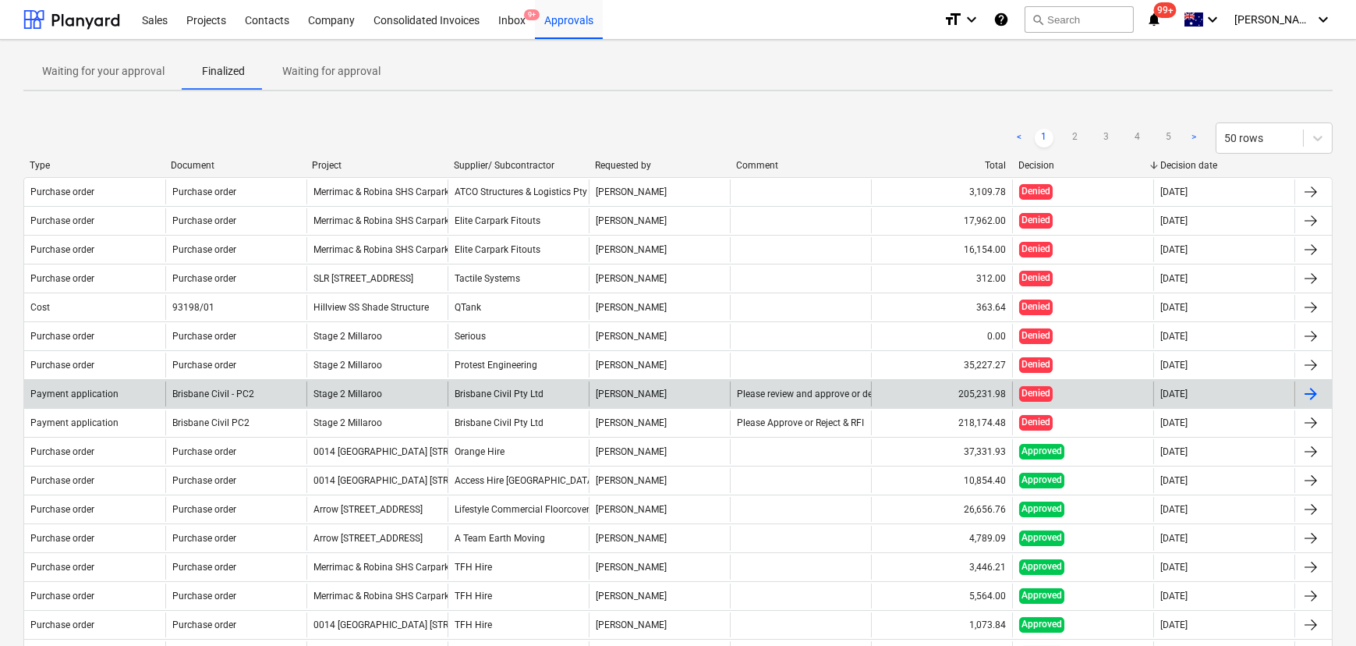
click at [486, 398] on div "Brisbane Civil Pty Ltd" at bounding box center [518, 393] width 141 height 25
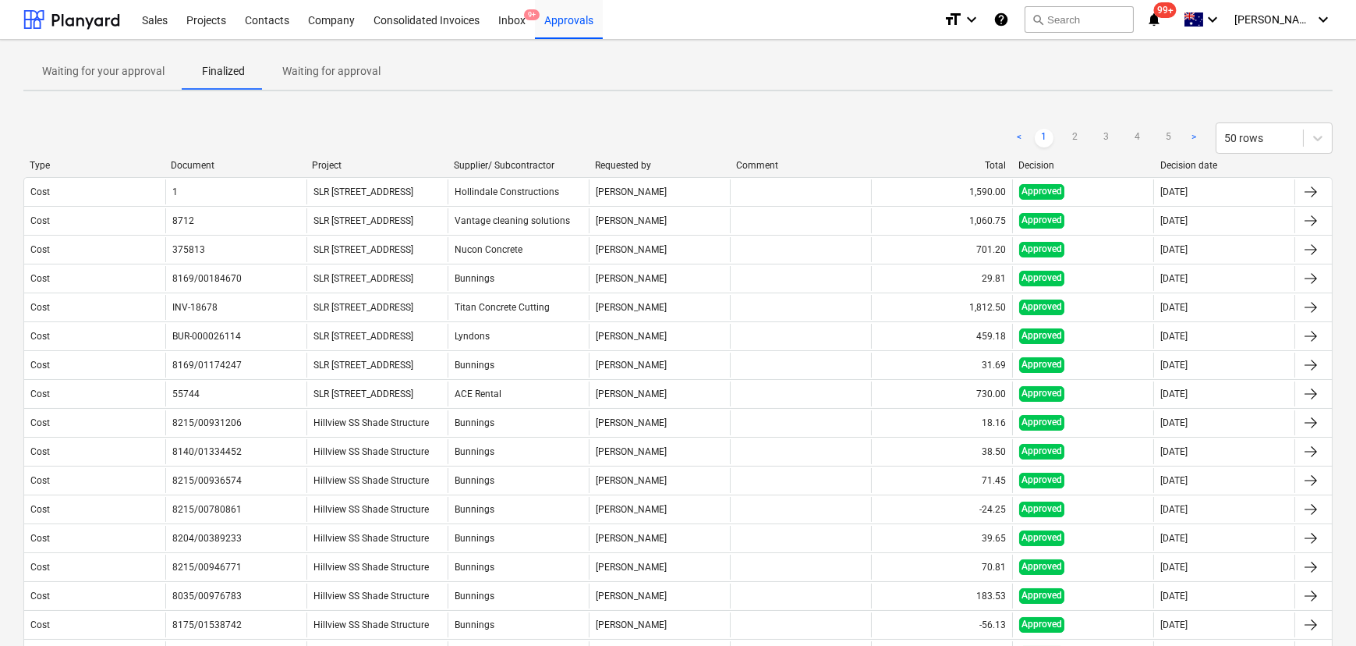
click at [1061, 160] on div "Decision" at bounding box center [1083, 165] width 129 height 11
click at [1029, 158] on div "< 1 2 3 4 5 > 50 rows" at bounding box center [677, 138] width 1309 height 44
click at [1033, 164] on div "Decision" at bounding box center [1083, 165] width 129 height 11
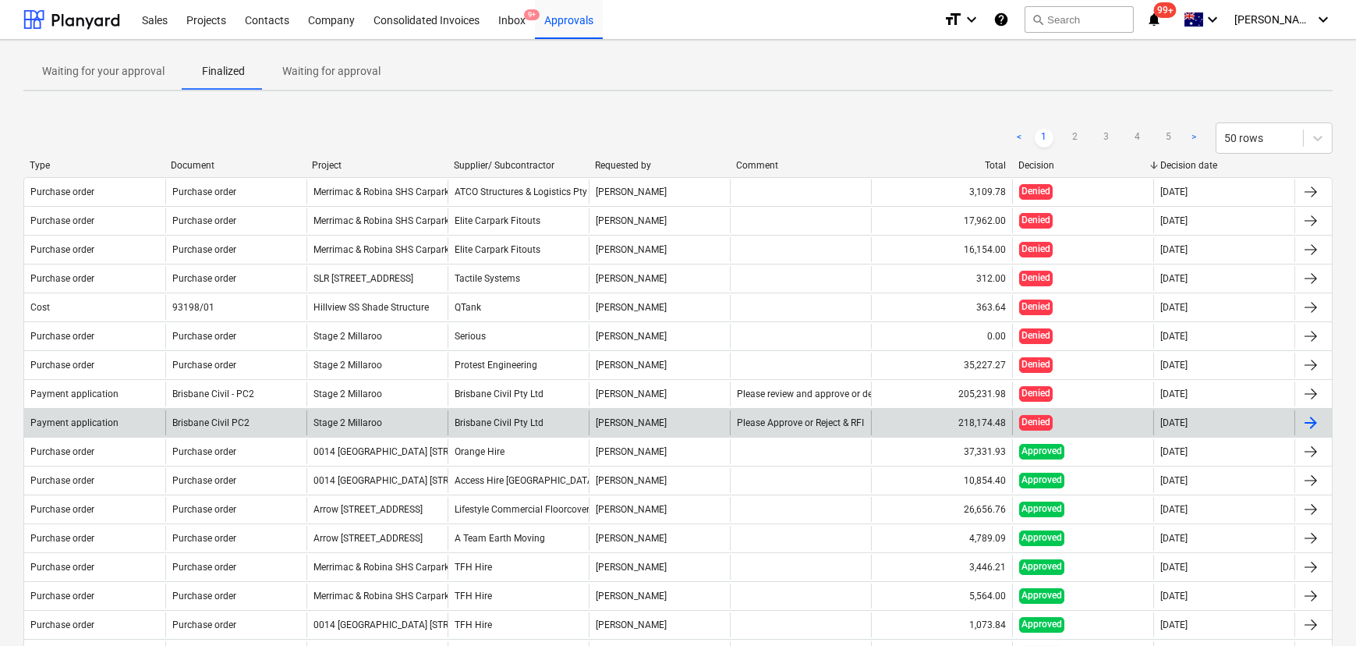
click at [508, 418] on div "Brisbane Civil Pty Ltd" at bounding box center [518, 422] width 141 height 25
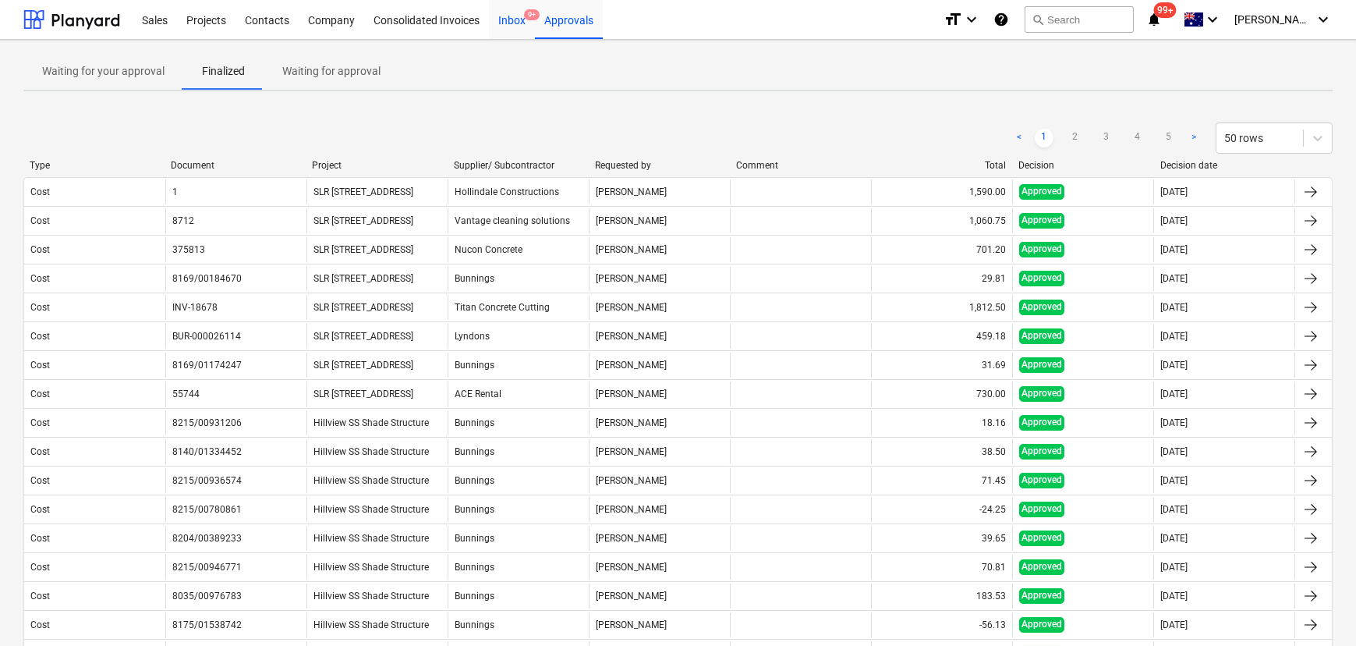
click at [492, 24] on div "Inbox 9+" at bounding box center [512, 19] width 46 height 40
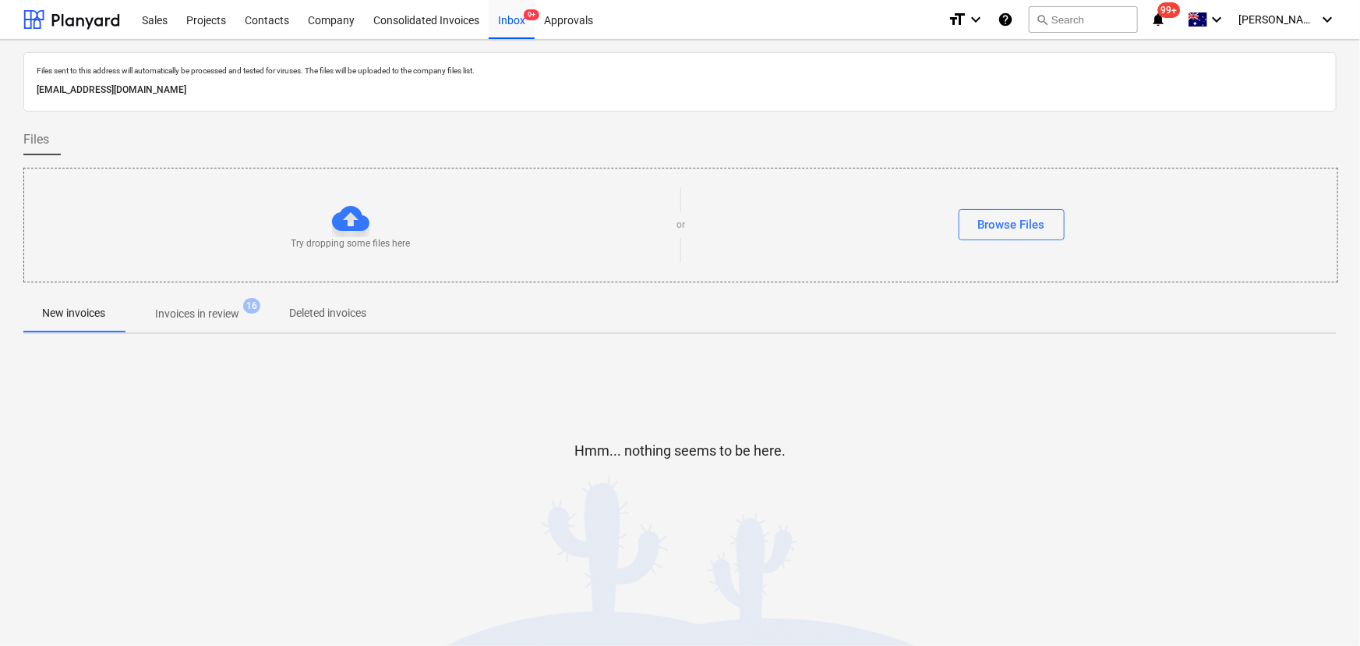
click at [334, 314] on p "Deleted invoices" at bounding box center [327, 313] width 77 height 16
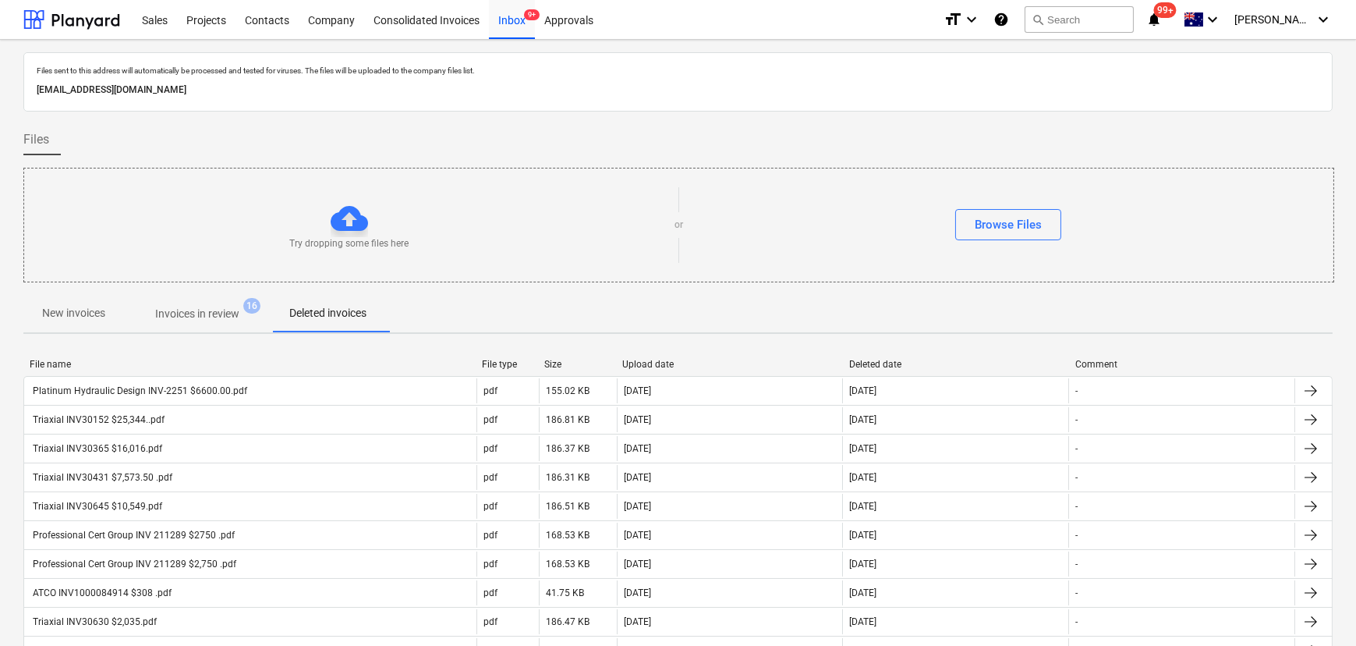
click at [73, 359] on div "File name" at bounding box center [250, 364] width 440 height 11
click at [207, 310] on p "Invoices in review" at bounding box center [197, 314] width 84 height 16
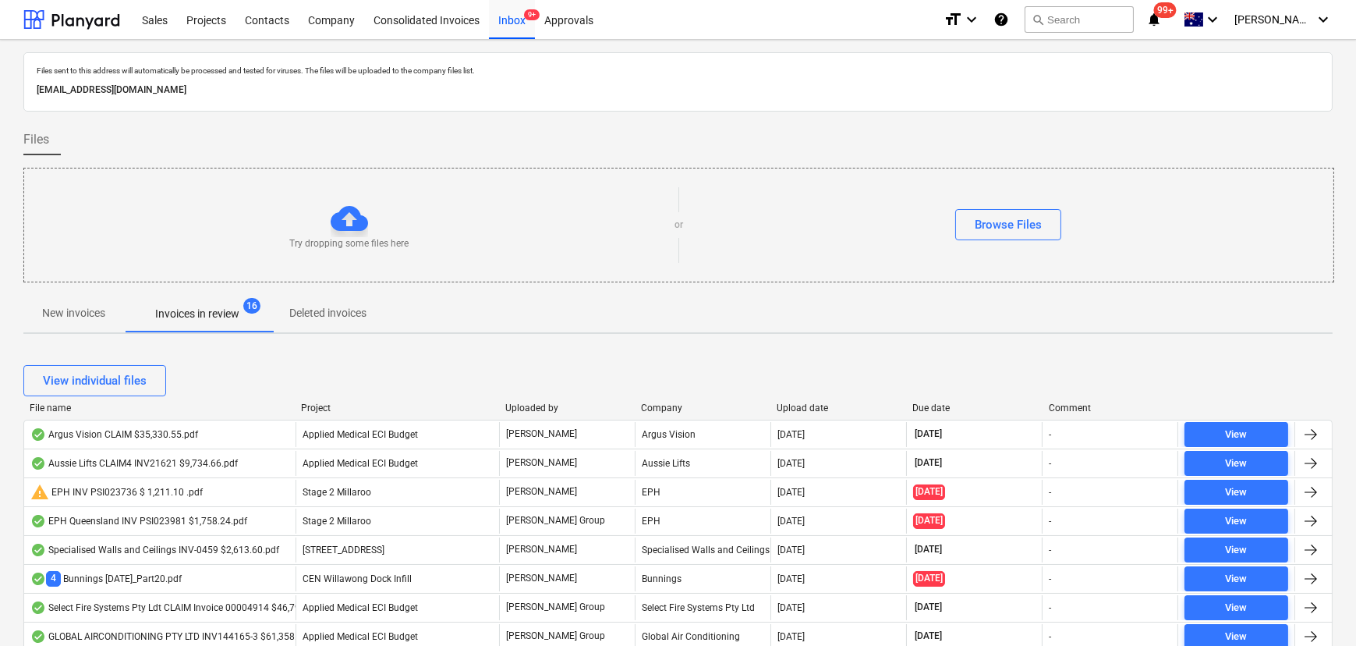
click at [76, 410] on div "File name" at bounding box center [159, 407] width 259 height 11
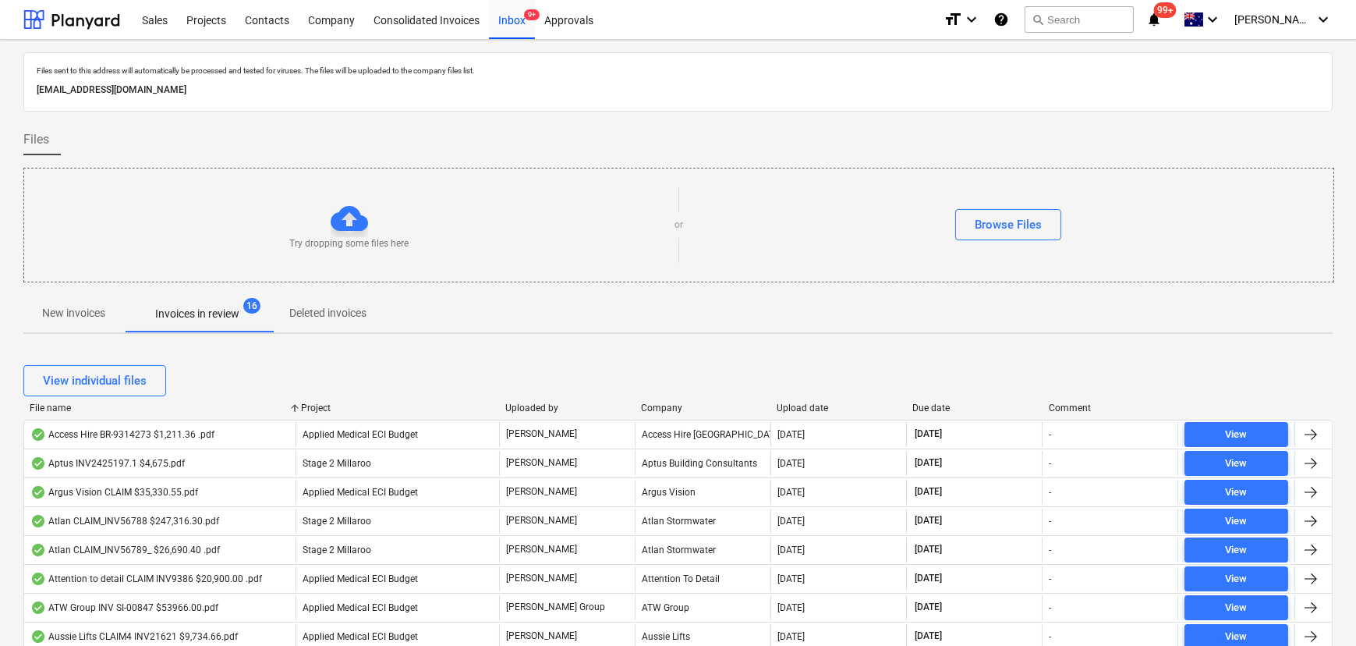
click at [80, 316] on p "New invoices" at bounding box center [73, 313] width 63 height 16
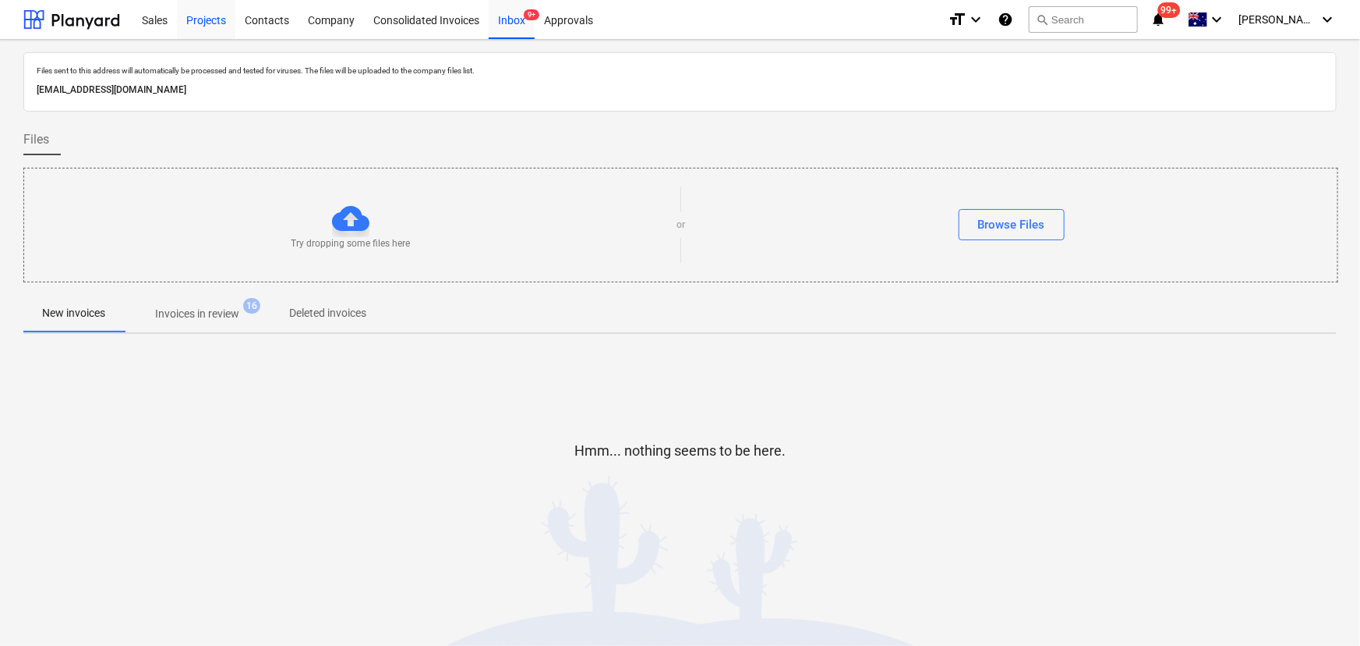
click at [203, 31] on div "Projects" at bounding box center [206, 19] width 58 height 40
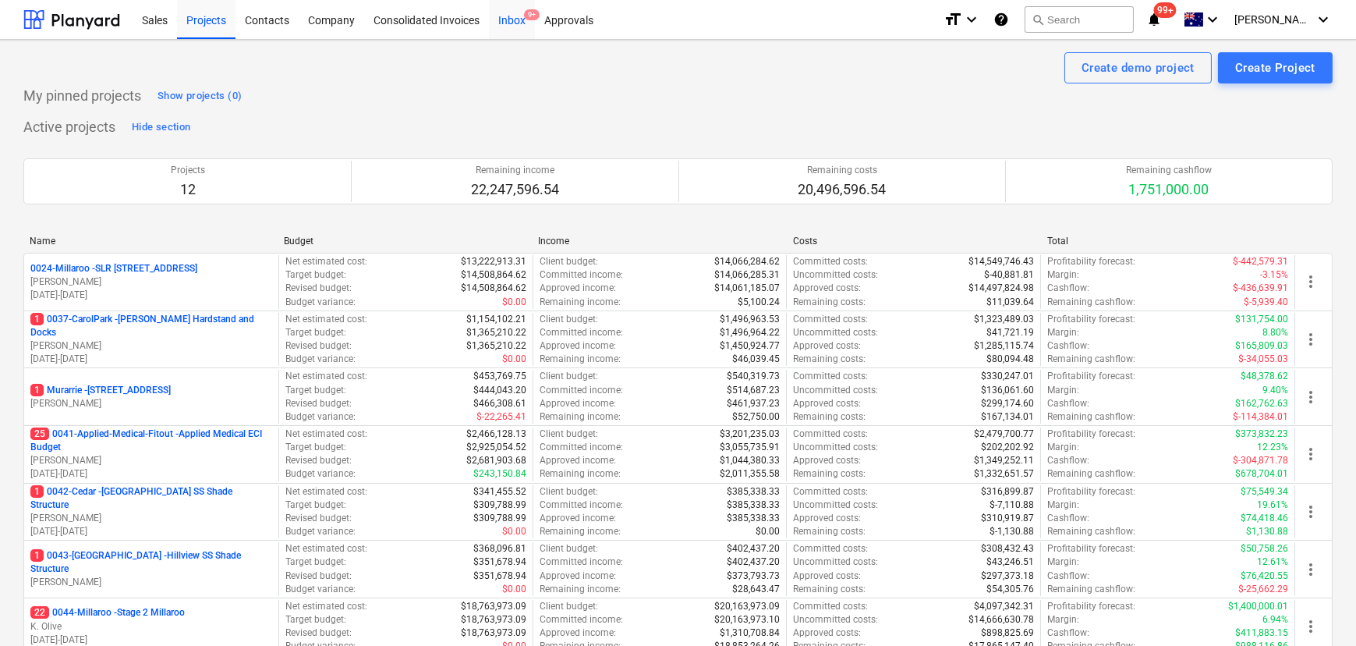
click at [518, 12] on div "Inbox 9+" at bounding box center [512, 19] width 46 height 40
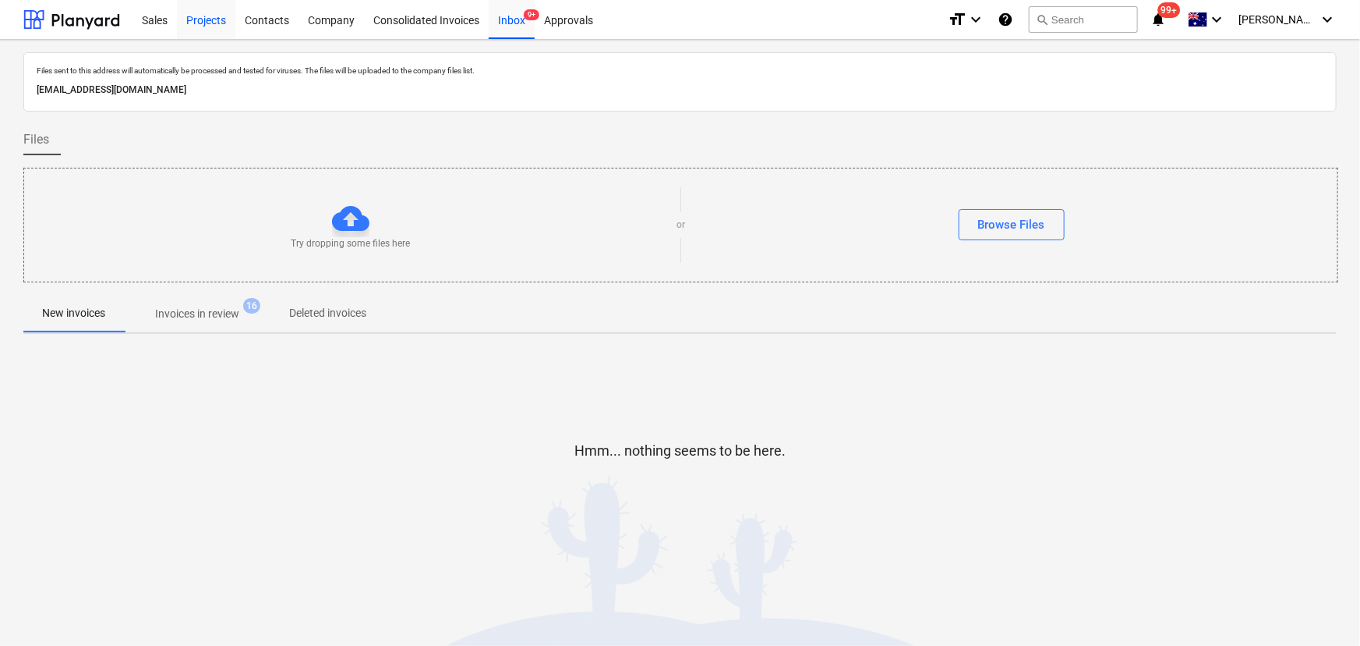
click at [201, 18] on div "Projects" at bounding box center [206, 19] width 58 height 40
